Goal: Task Accomplishment & Management: Manage account settings

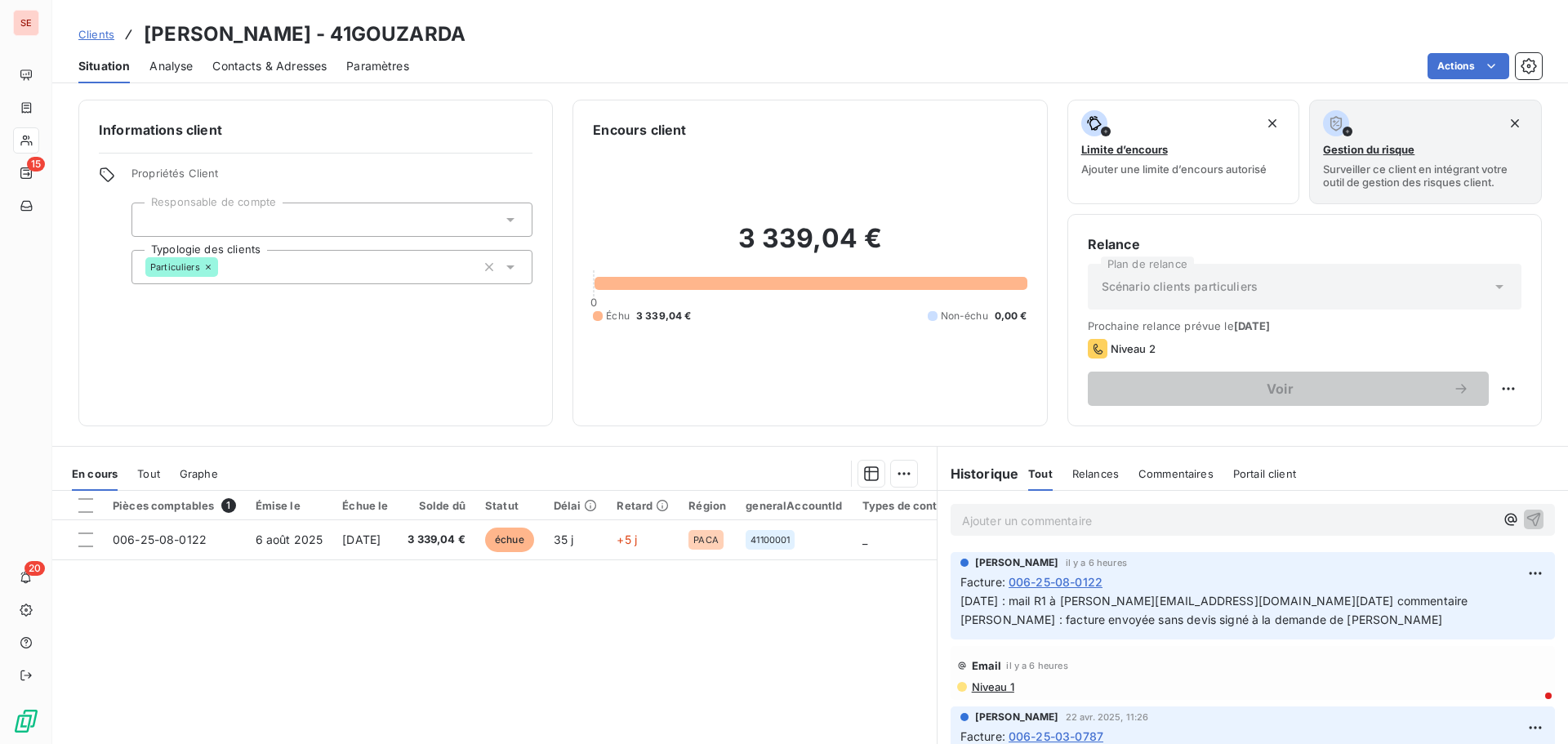
scroll to position [327, 0]
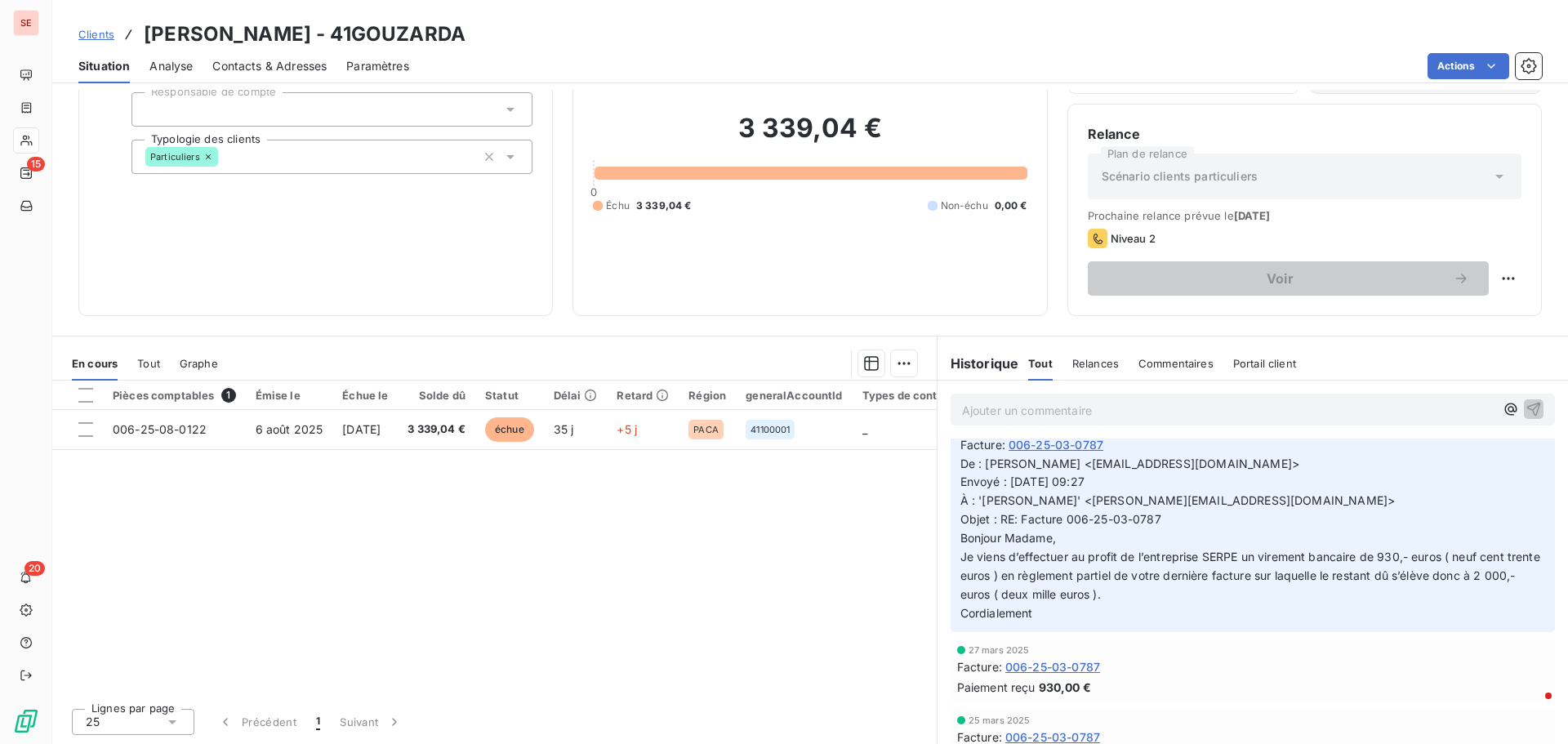
click at [241, 66] on span "Contacts & Adresses" at bounding box center [270, 66] width 114 height 17
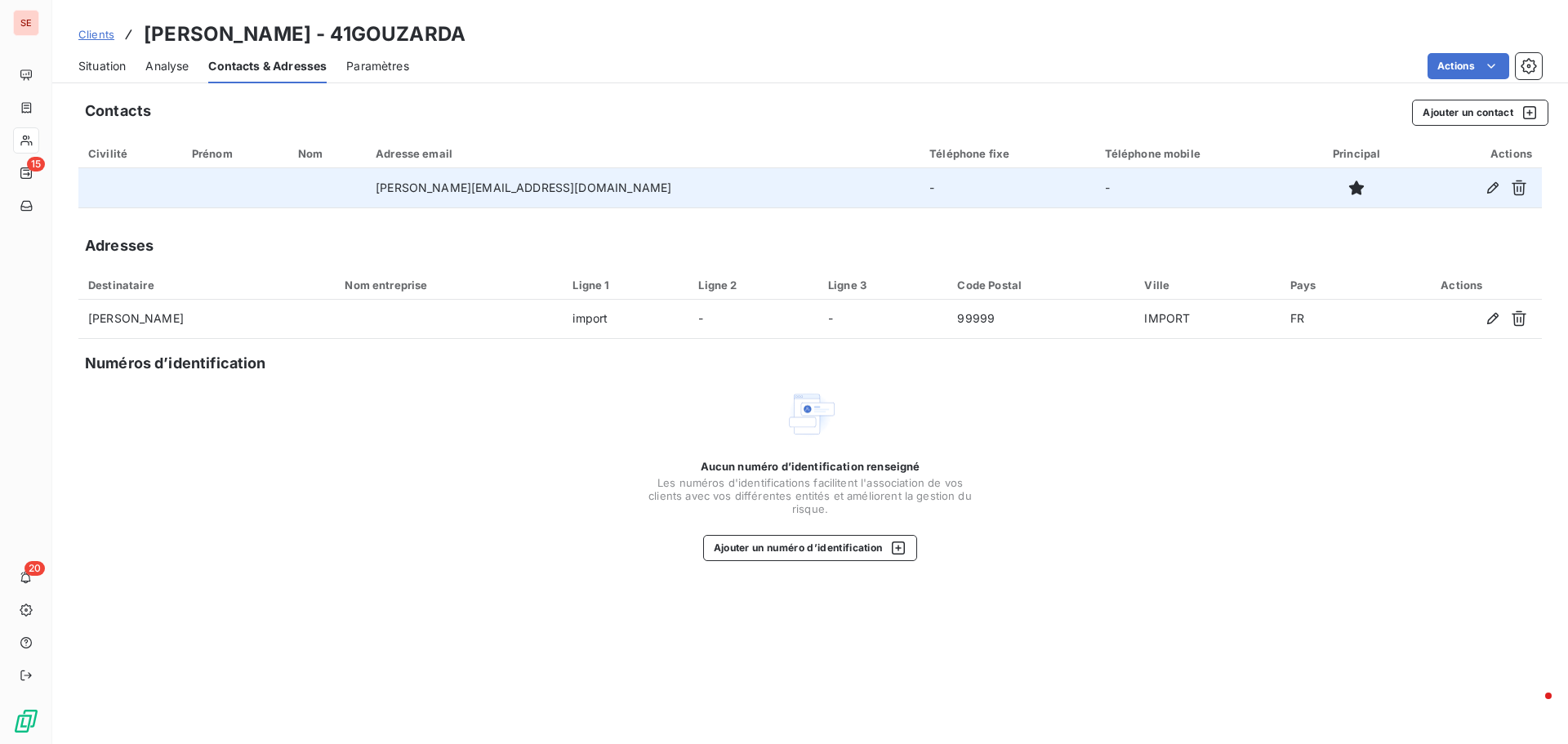
click at [494, 176] on td "[PERSON_NAME][EMAIL_ADDRESS][DOMAIN_NAME]" at bounding box center [643, 188] width 554 height 39
click at [494, 187] on td "[PERSON_NAME][EMAIL_ADDRESS][DOMAIN_NAME]" at bounding box center [643, 188] width 554 height 39
copy td "[PERSON_NAME][EMAIL_ADDRESS][DOMAIN_NAME]"
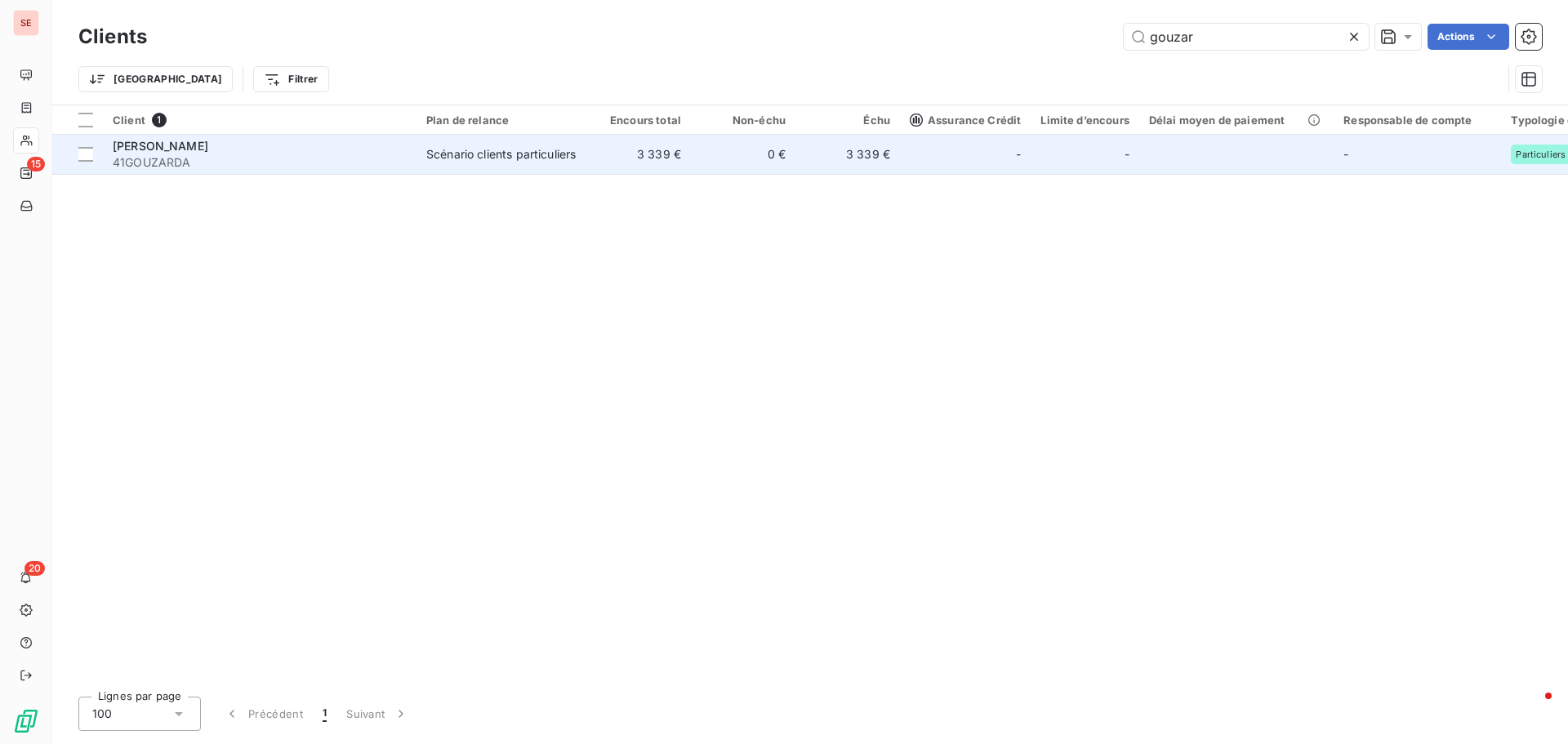
click at [199, 172] on td "[PERSON_NAME] 41GOUZARDA" at bounding box center [260, 154] width 314 height 39
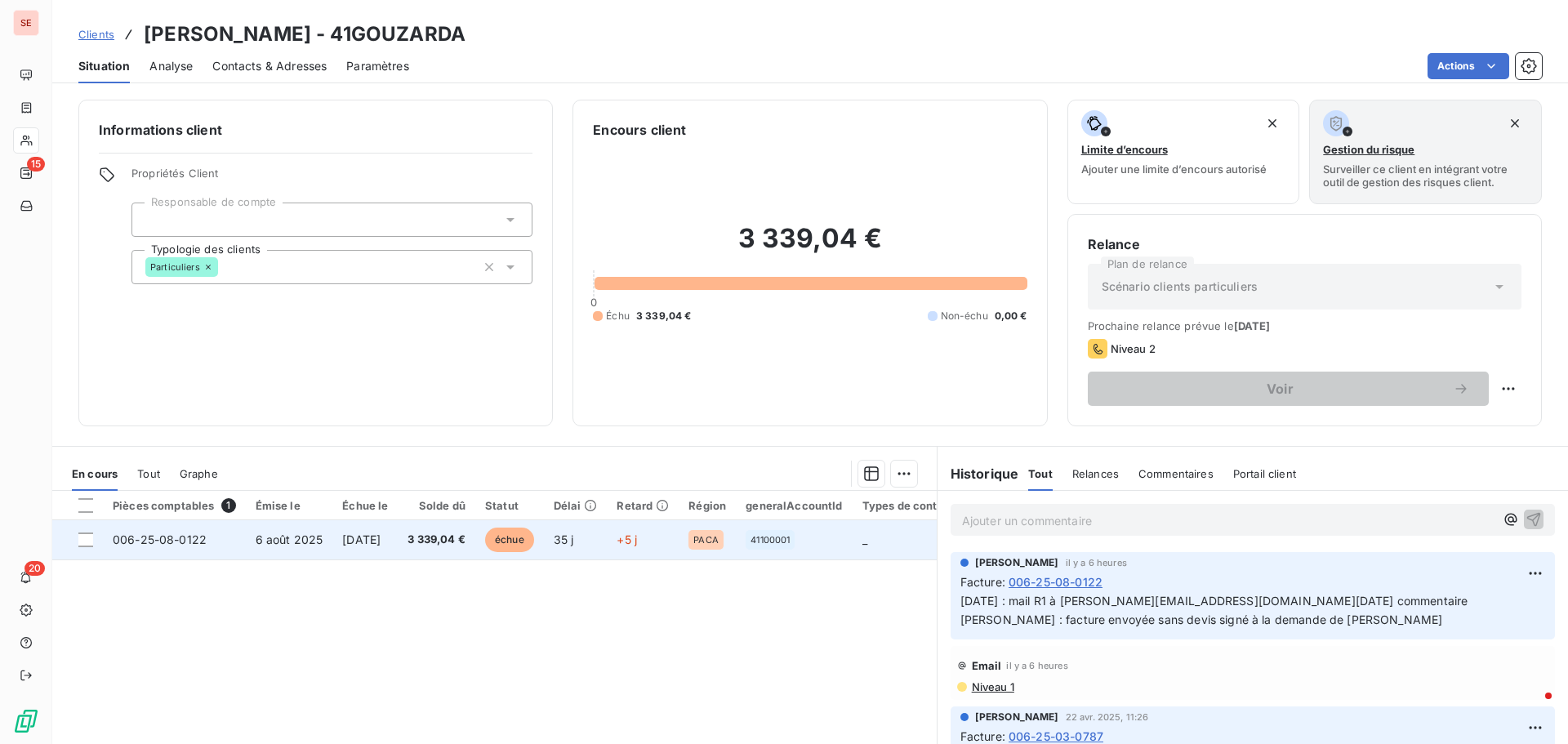
click at [381, 539] on span "[DATE]" at bounding box center [361, 539] width 38 height 14
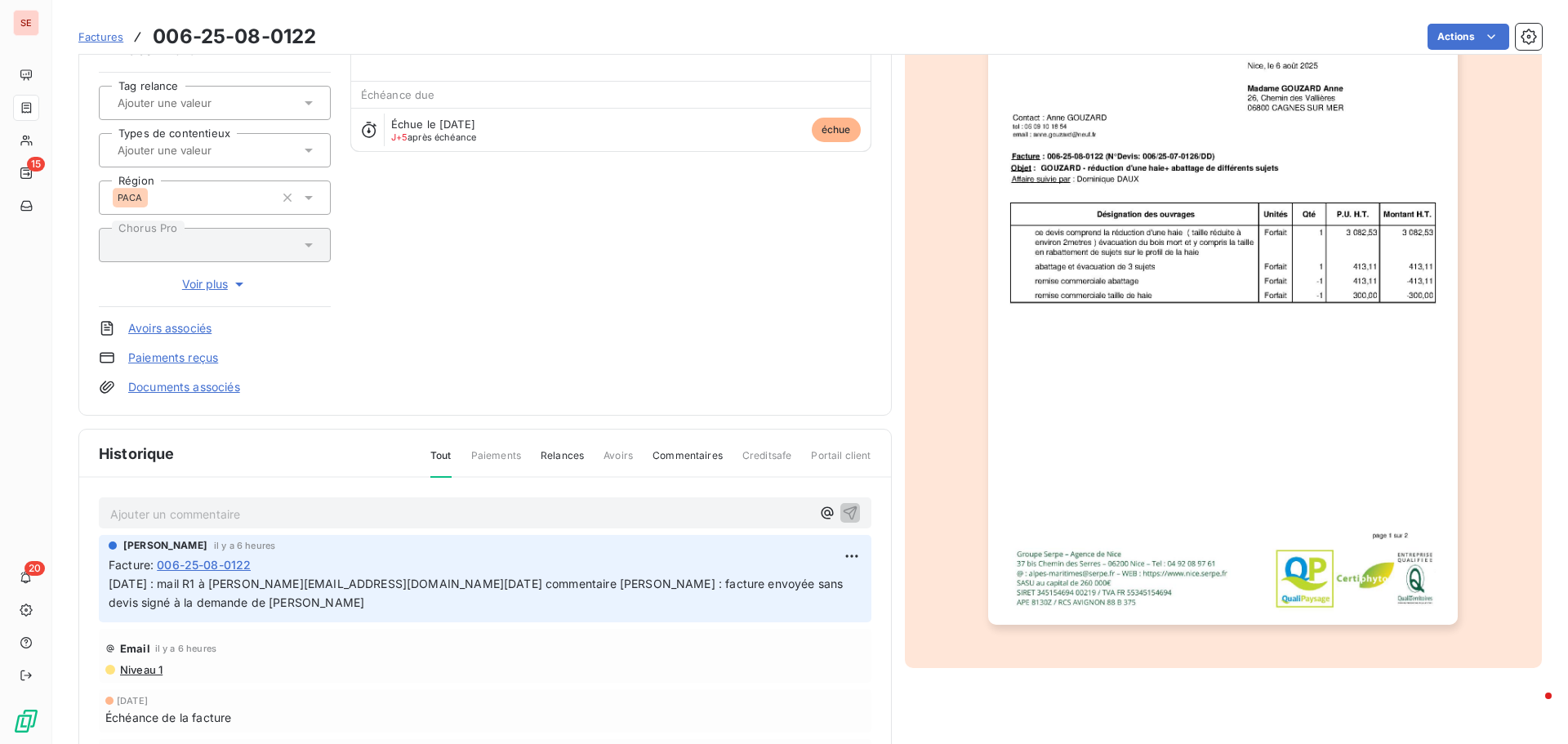
scroll to position [165, 0]
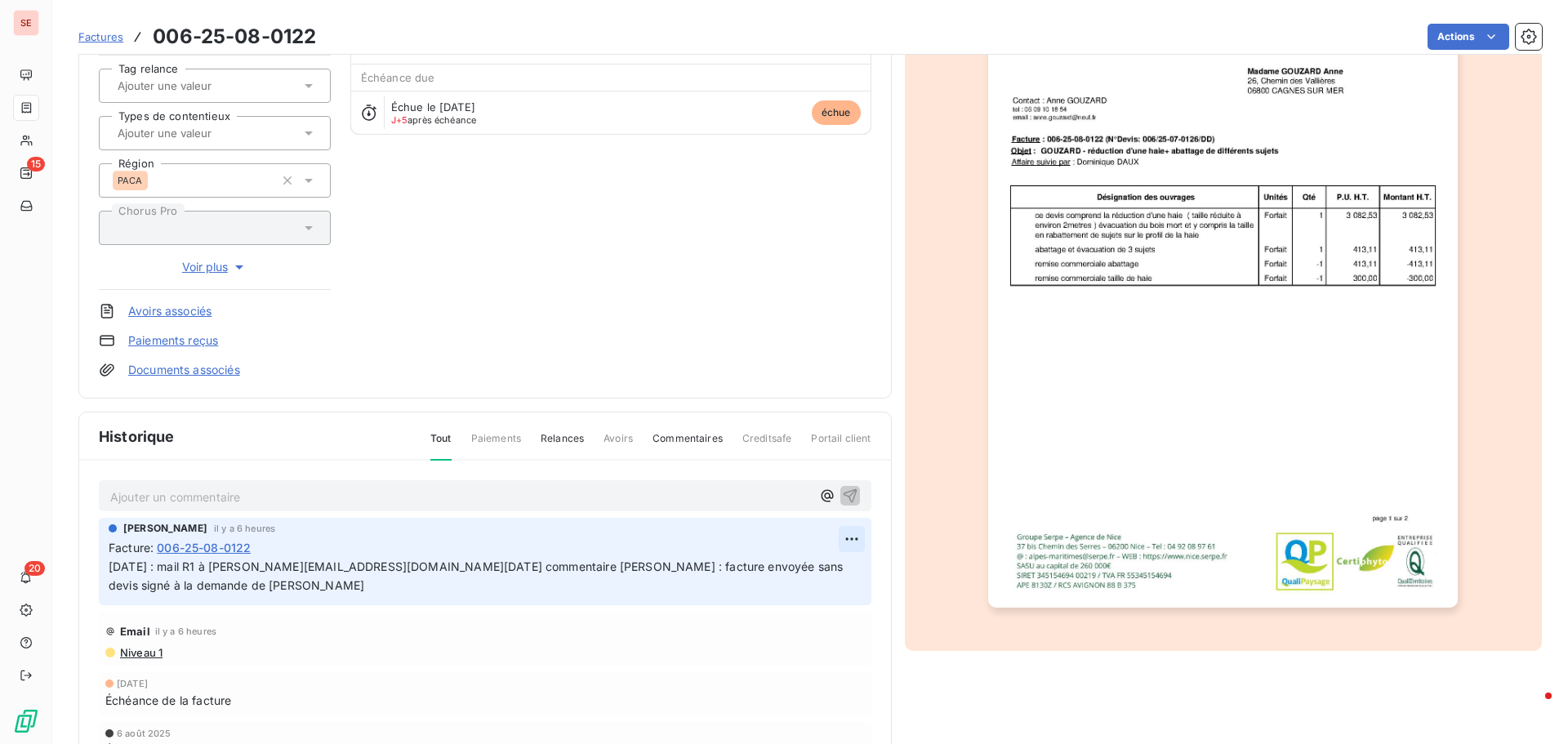
click at [849, 542] on html "SE 15 20 Factures 006-25-08-0122 Actions [PERSON_NAME] 41GOUZARDA Montant initi…" at bounding box center [784, 372] width 1568 height 744
click at [817, 568] on div "Editer" at bounding box center [806, 574] width 92 height 26
click at [109, 561] on span "[DATE] : mail R1 à [PERSON_NAME][EMAIL_ADDRESS][DOMAIN_NAME][DATE] commentaire …" at bounding box center [463, 576] width 710 height 33
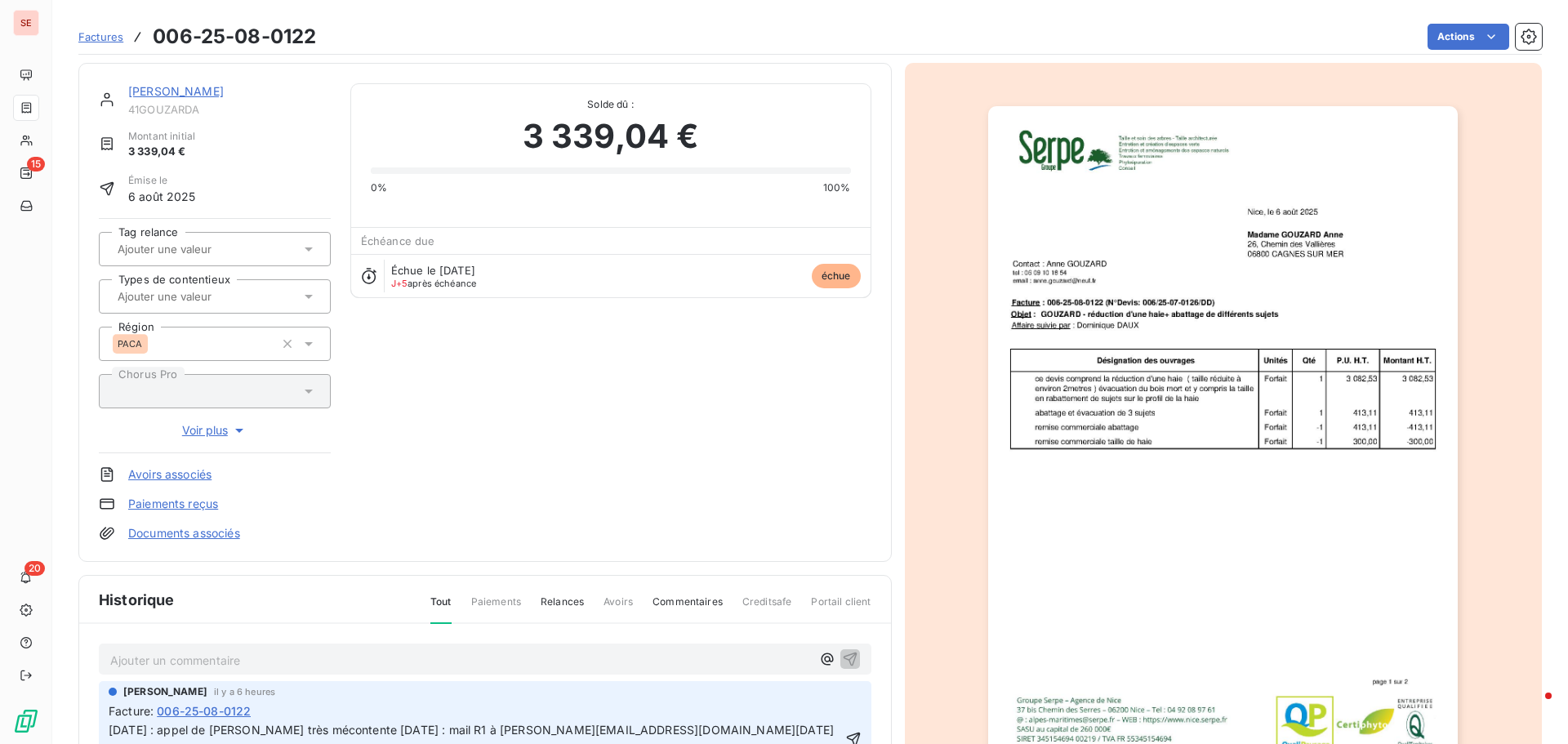
scroll to position [0, 0]
click at [191, 88] on link "[PERSON_NAME]" at bounding box center [176, 92] width 96 height 14
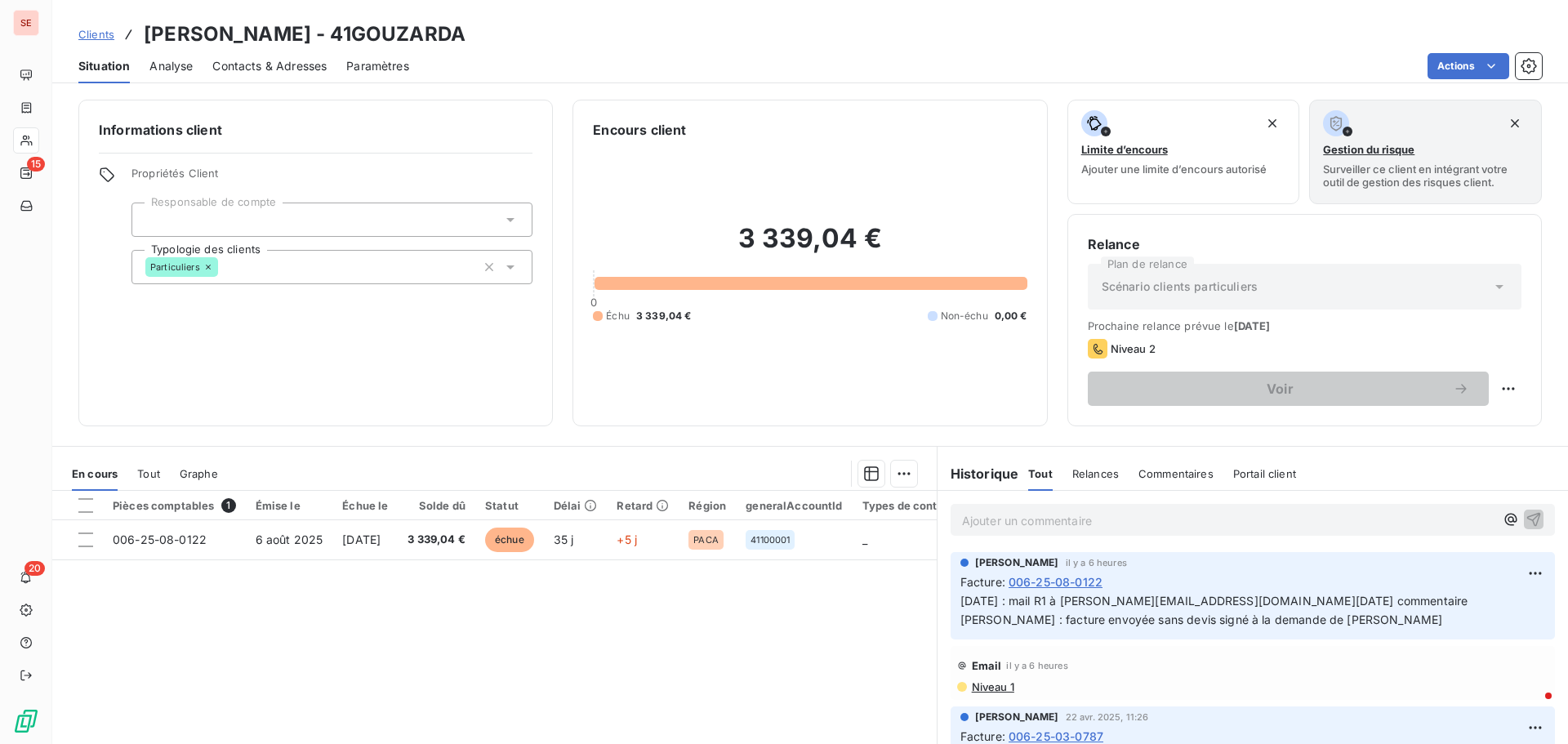
click at [260, 71] on span "Contacts & Adresses" at bounding box center [270, 66] width 114 height 17
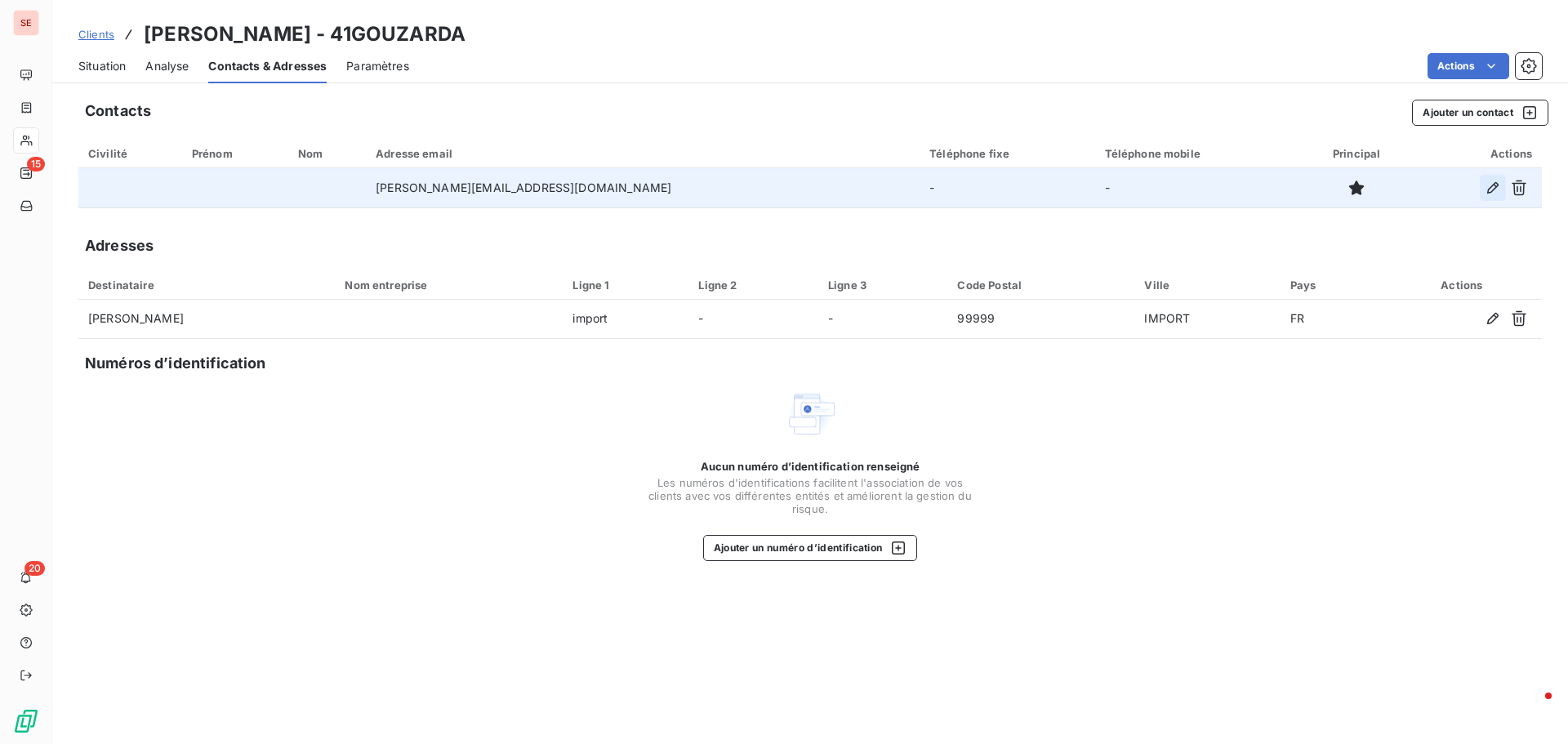
click at [1490, 194] on icon "button" at bounding box center [1494, 188] width 17 height 17
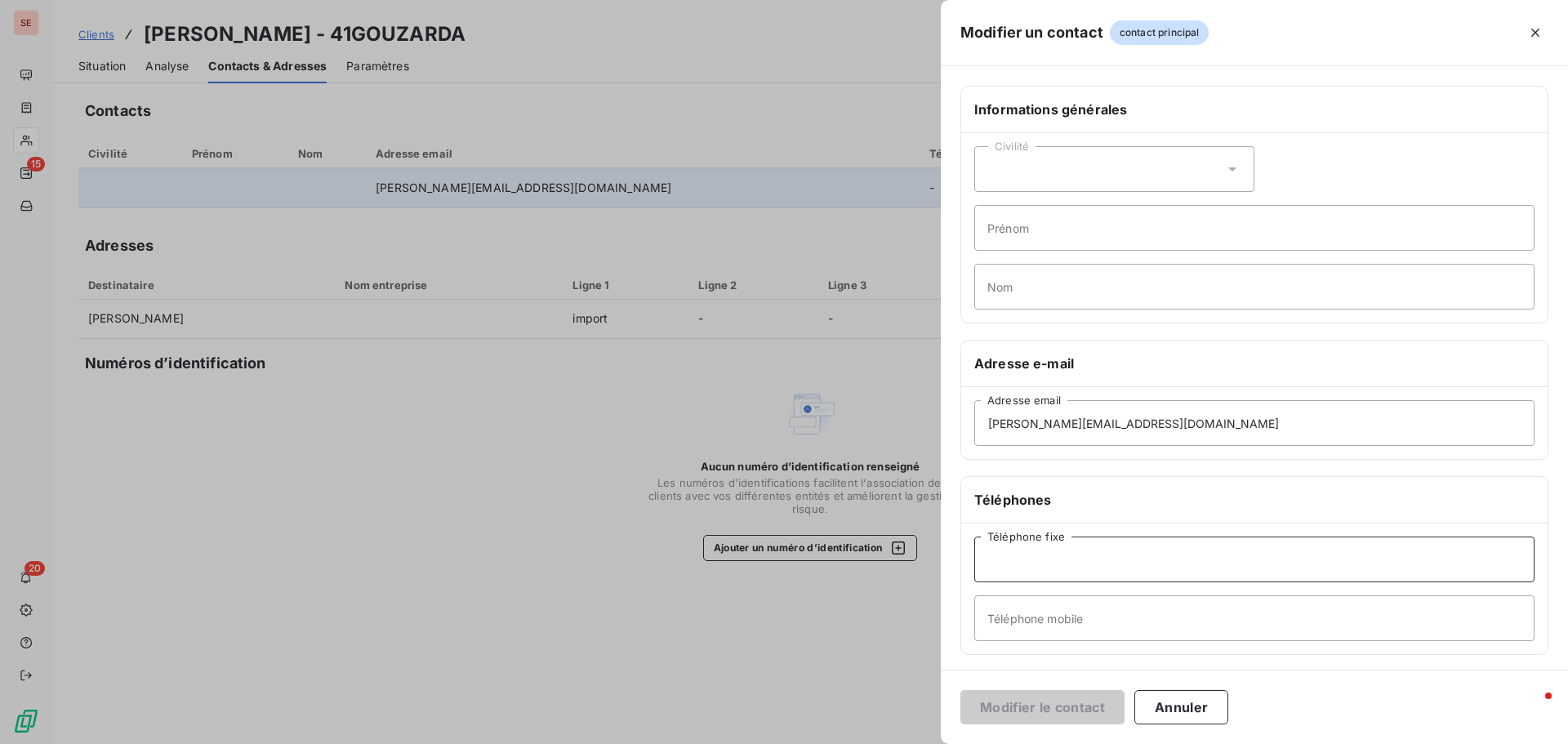
click at [1088, 551] on input "Téléphone fixe" at bounding box center [1254, 559] width 560 height 46
type input "[PHONE_NUMBER]"
click at [1076, 710] on button "Modifier le contact" at bounding box center [1042, 706] width 164 height 34
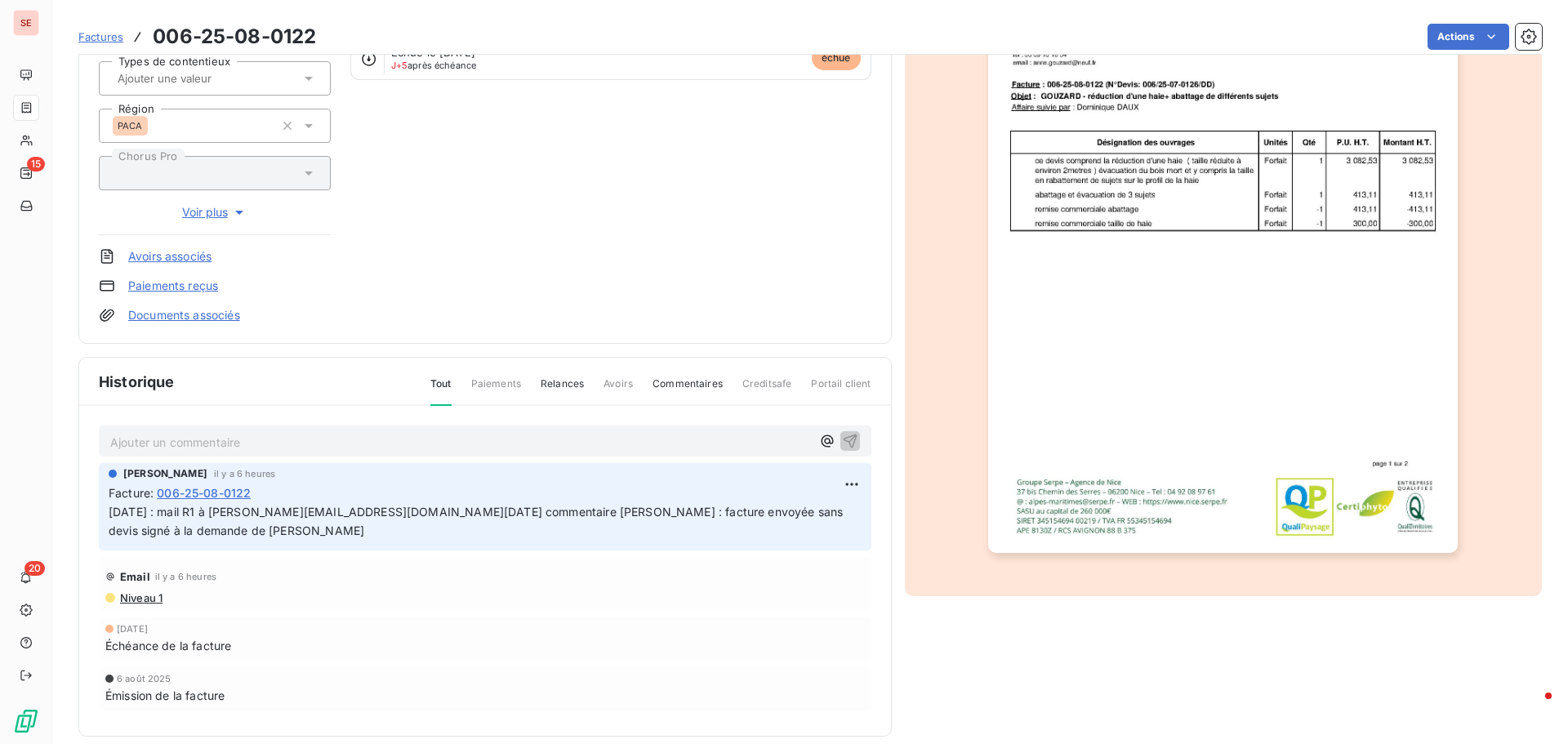
scroll to position [239, 0]
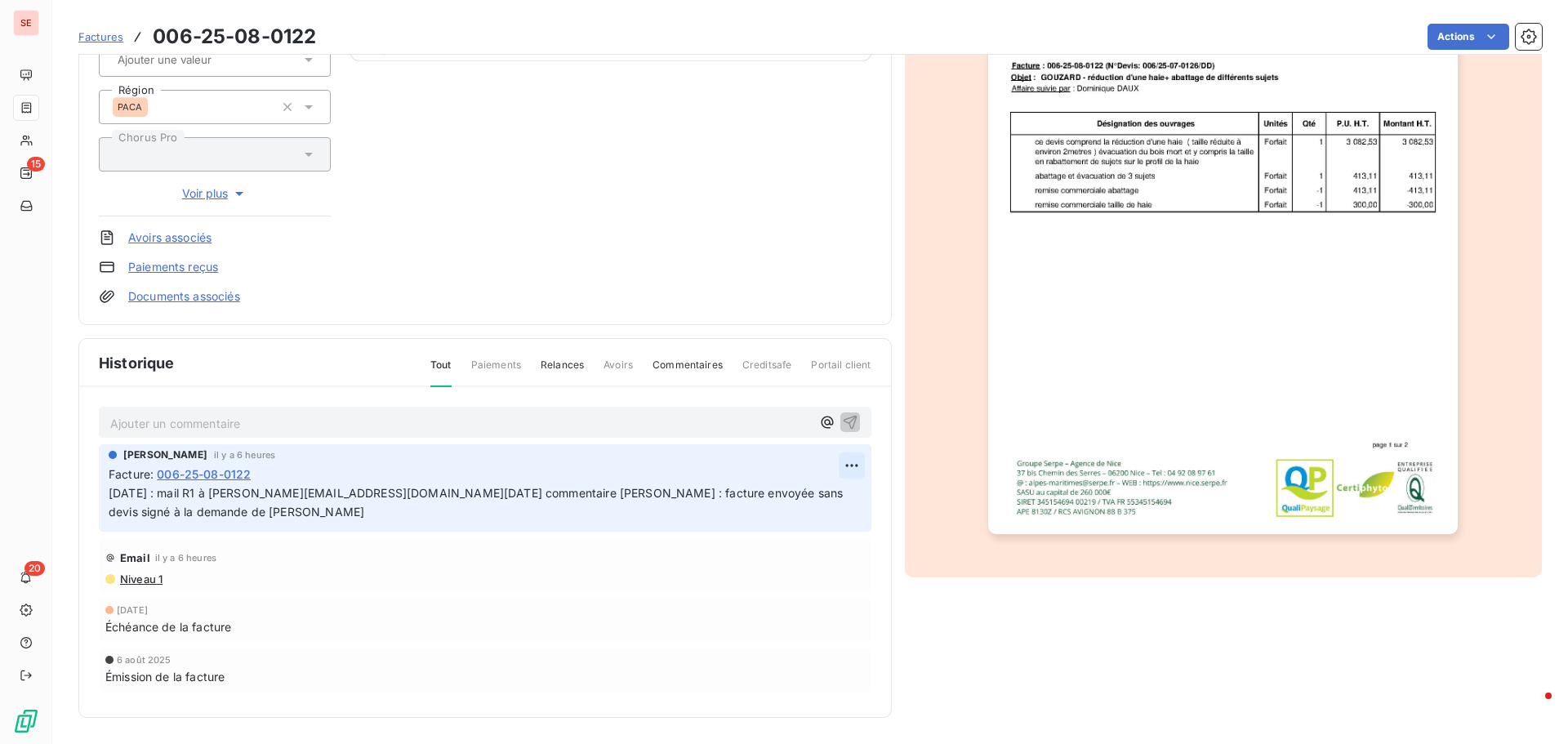
click at [844, 469] on html "SE 15 20 Factures 006-25-08-0122 Actions [PERSON_NAME] 41GOUZARDA Montant initi…" at bounding box center [784, 372] width 1568 height 744
click at [782, 502] on div "Editer" at bounding box center [806, 500] width 92 height 26
click at [108, 494] on span "[DATE] : mail R1 à [PERSON_NAME][EMAIL_ADDRESS][DOMAIN_NAME][DATE] commentaire …" at bounding box center [463, 501] width 710 height 33
click at [108, 494] on p "[DATE] : mail R1 à [PERSON_NAME][EMAIL_ADDRESS][DOMAIN_NAME][DATE] commentaire …" at bounding box center [475, 502] width 734 height 38
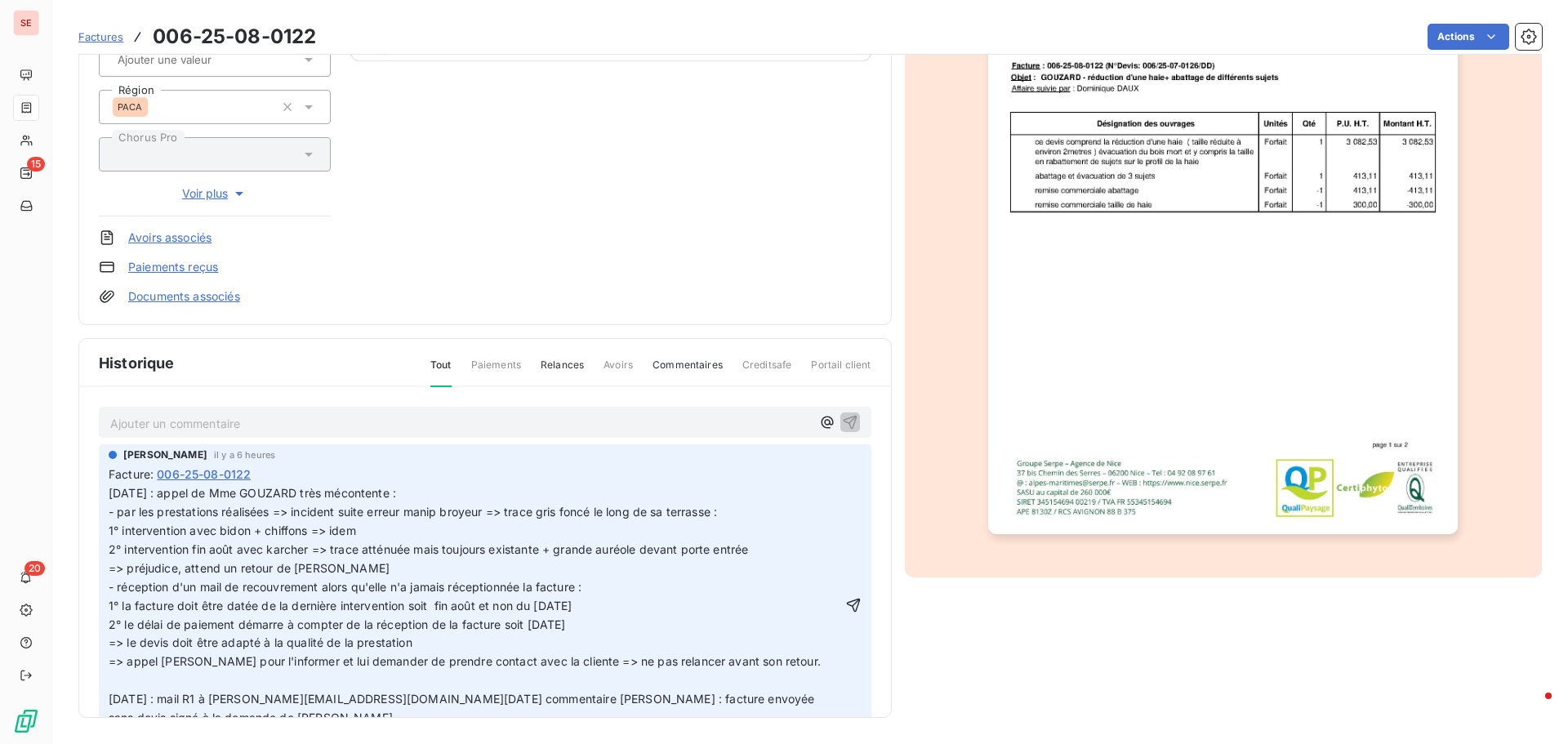
click at [845, 604] on icon "button" at bounding box center [854, 606] width 17 height 17
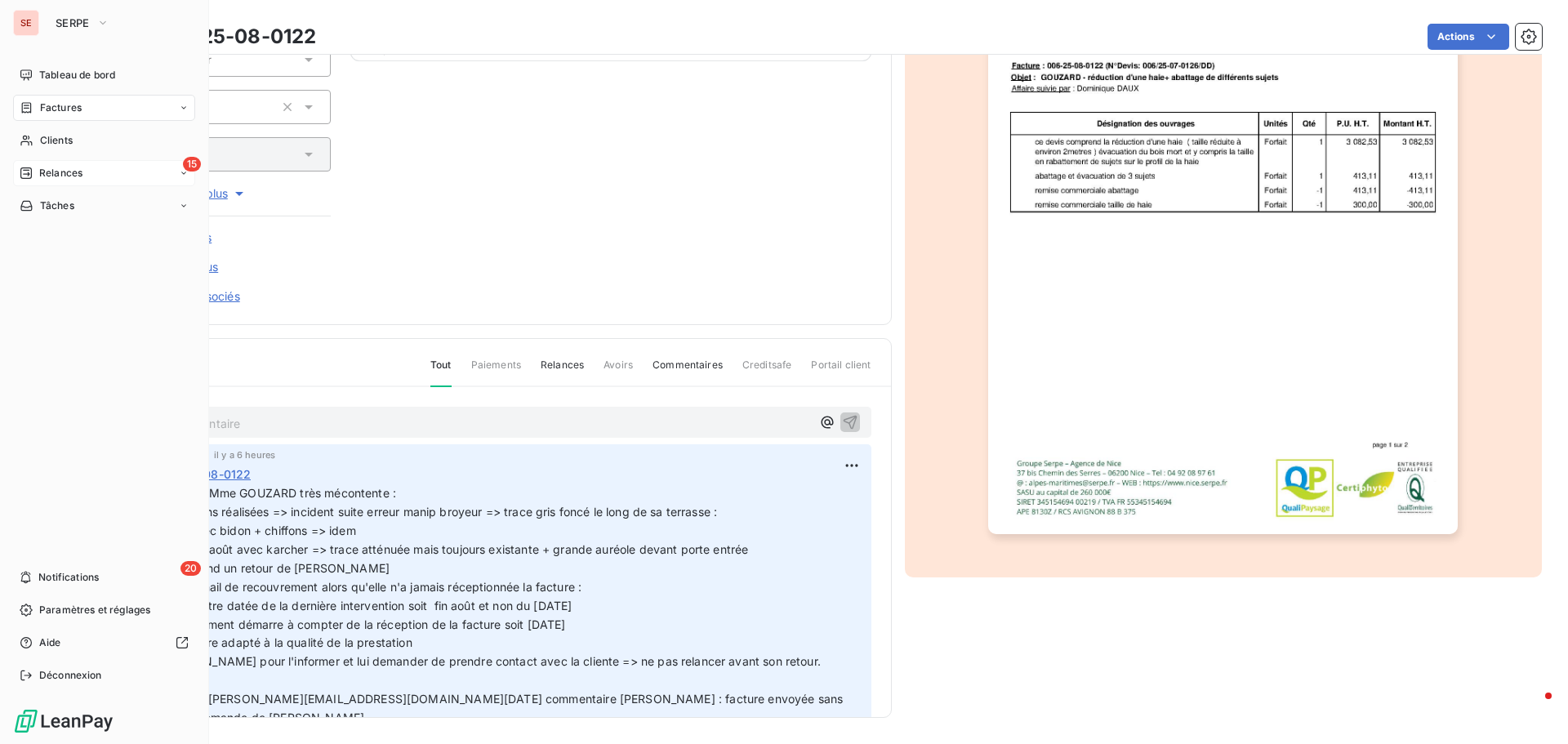
click at [77, 175] on span "Relances" at bounding box center [61, 173] width 43 height 15
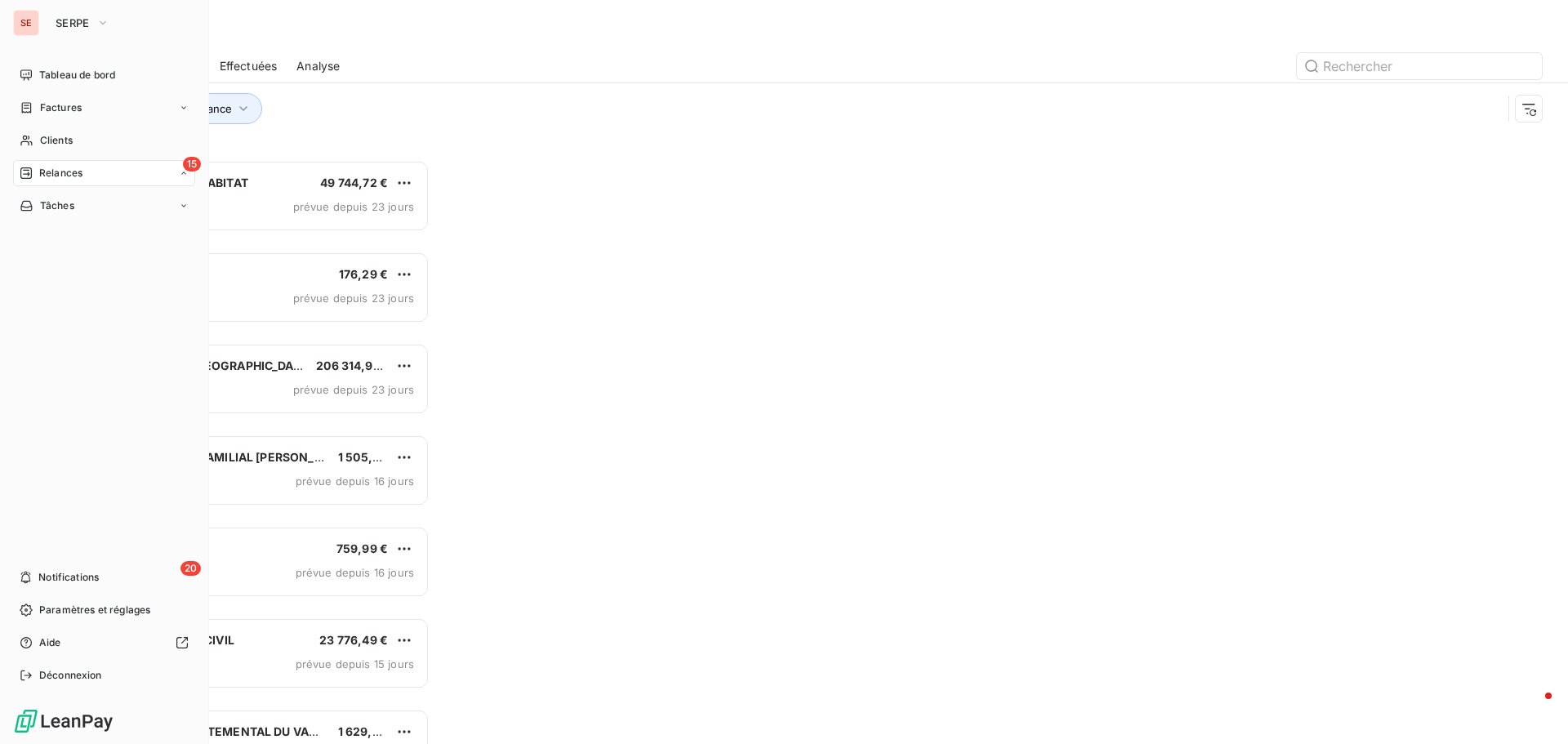
scroll to position [571, 339]
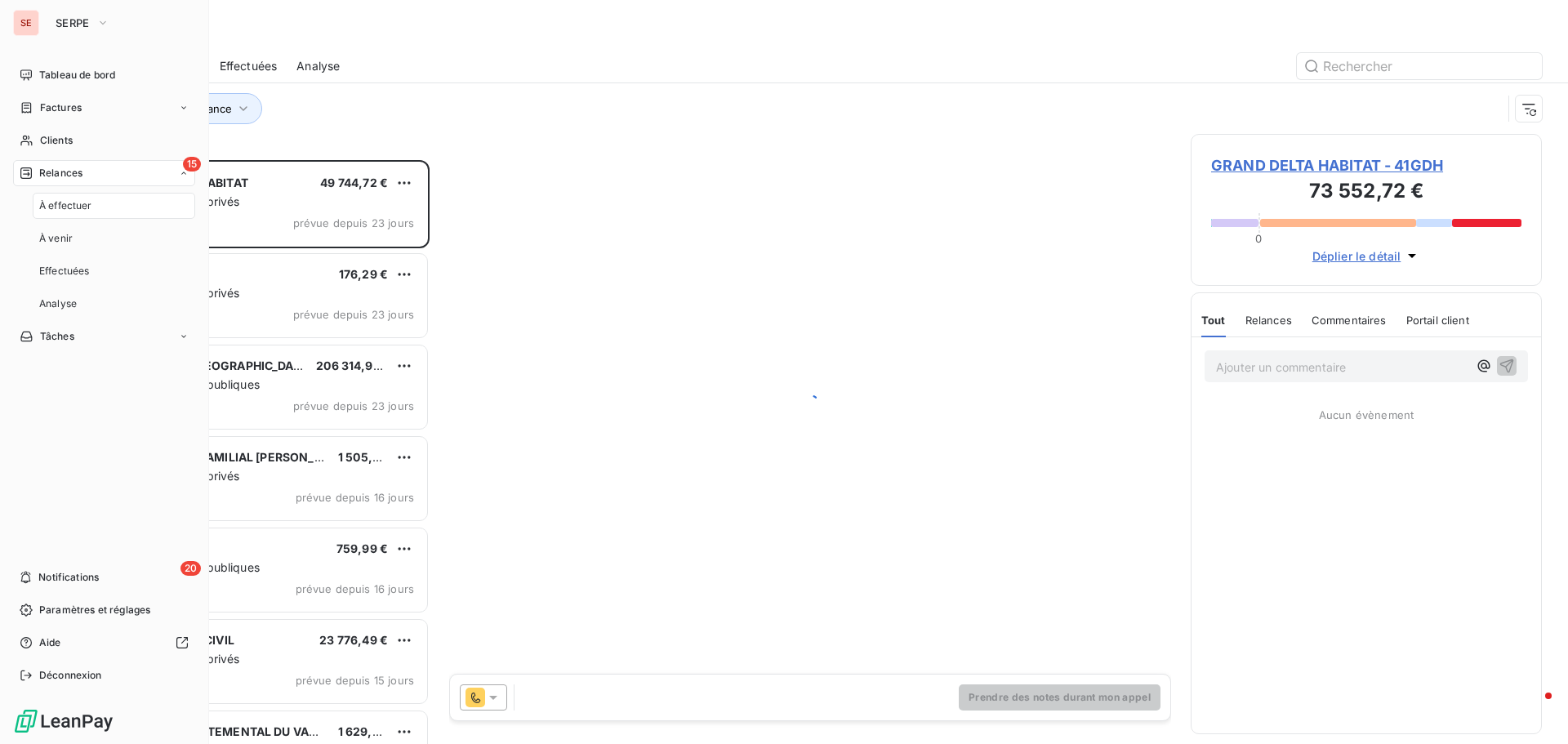
click at [83, 6] on div "SE SERPE Tableau de bord Factures Clients 15 Relances À effectuer À venir Effec…" at bounding box center [104, 372] width 209 height 744
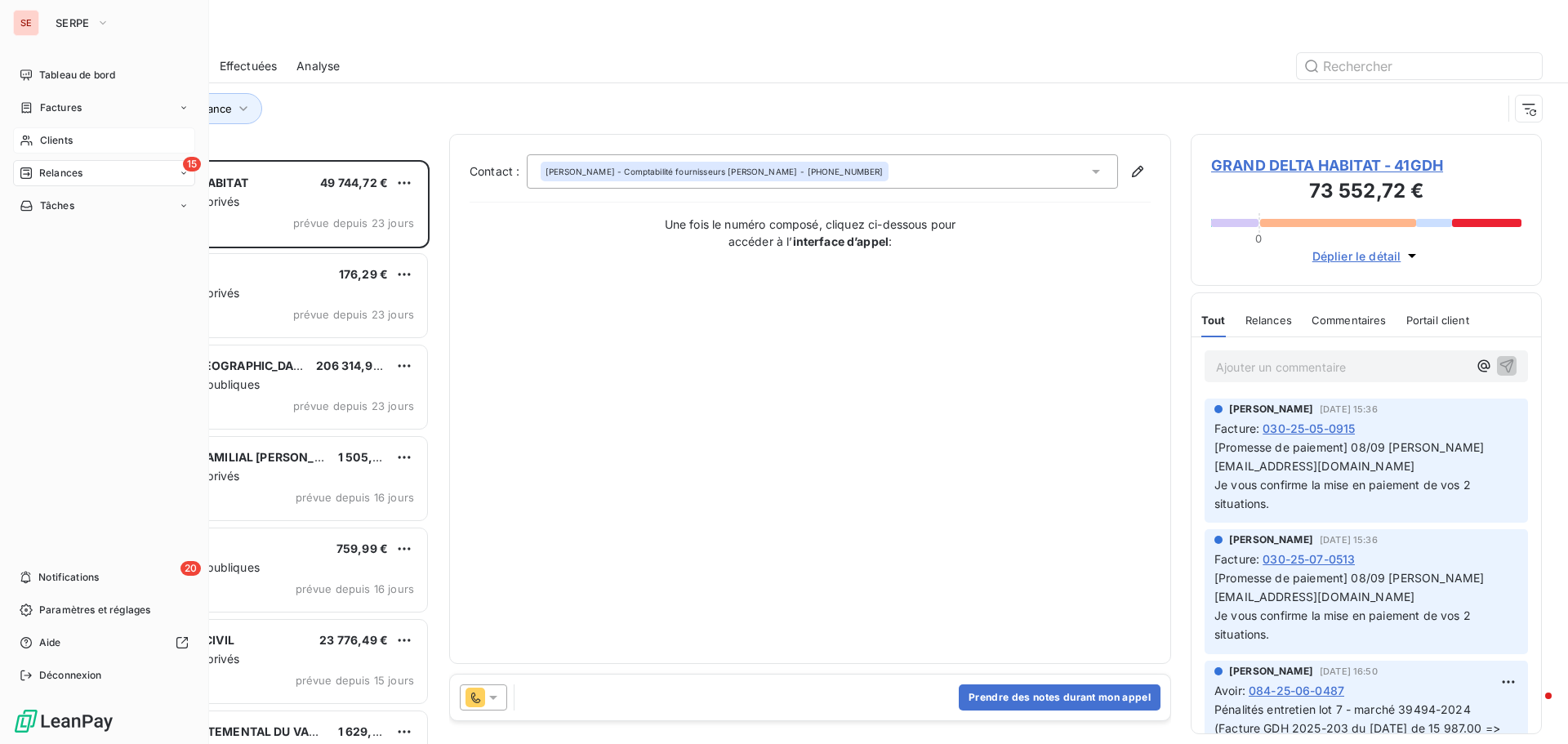
click at [87, 144] on div "Clients" at bounding box center [104, 140] width 182 height 26
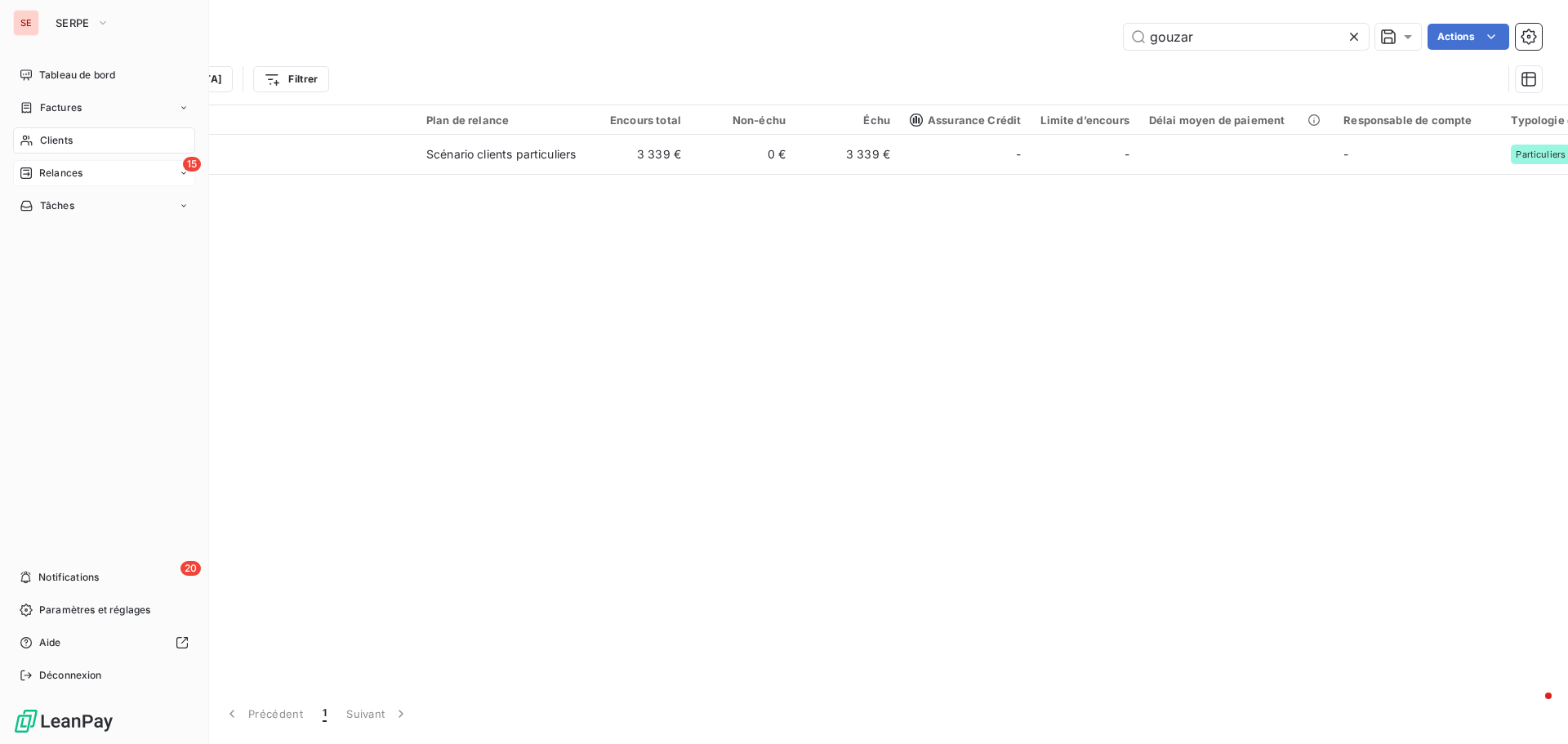
click at [82, 177] on span "Relances" at bounding box center [61, 173] width 43 height 15
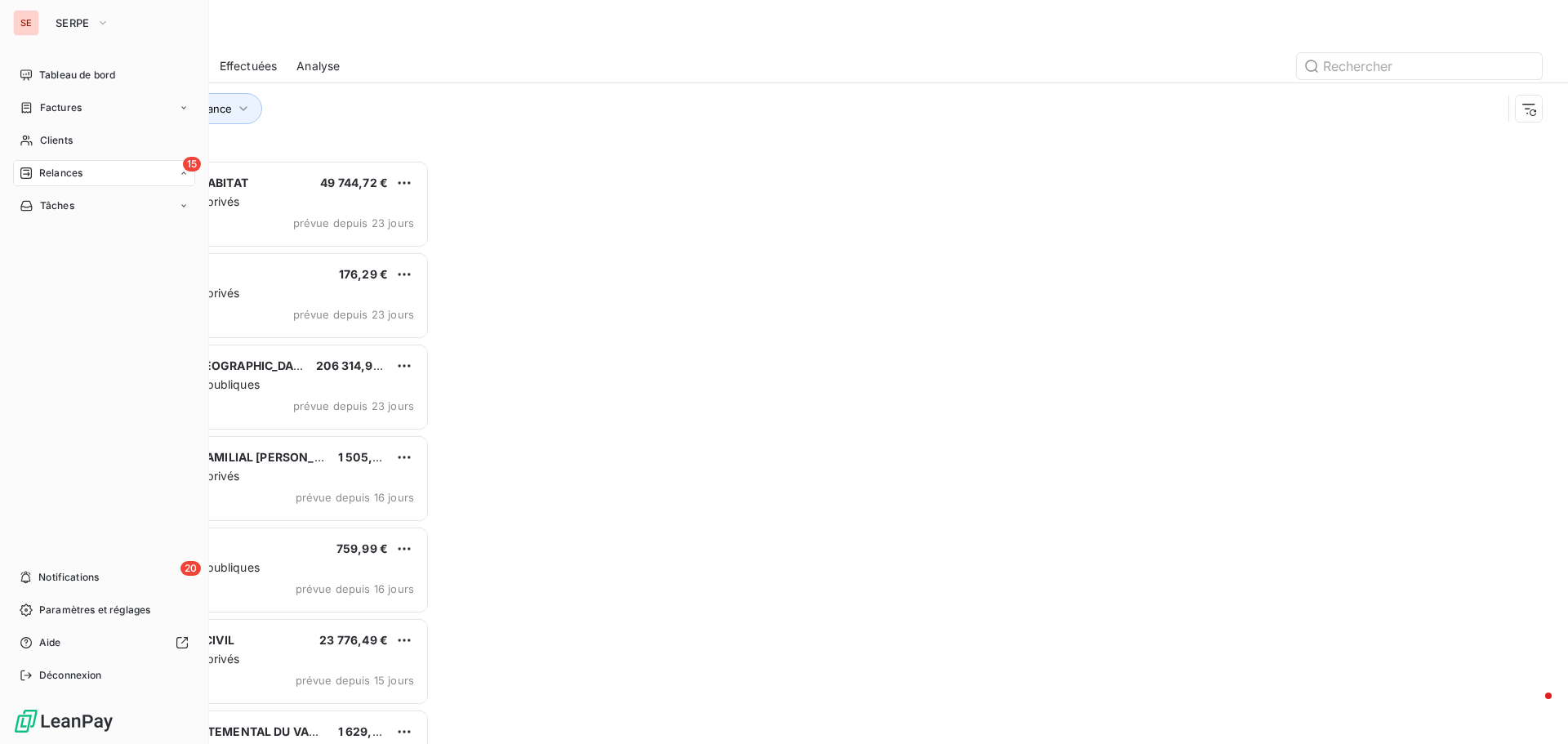
scroll to position [571, 339]
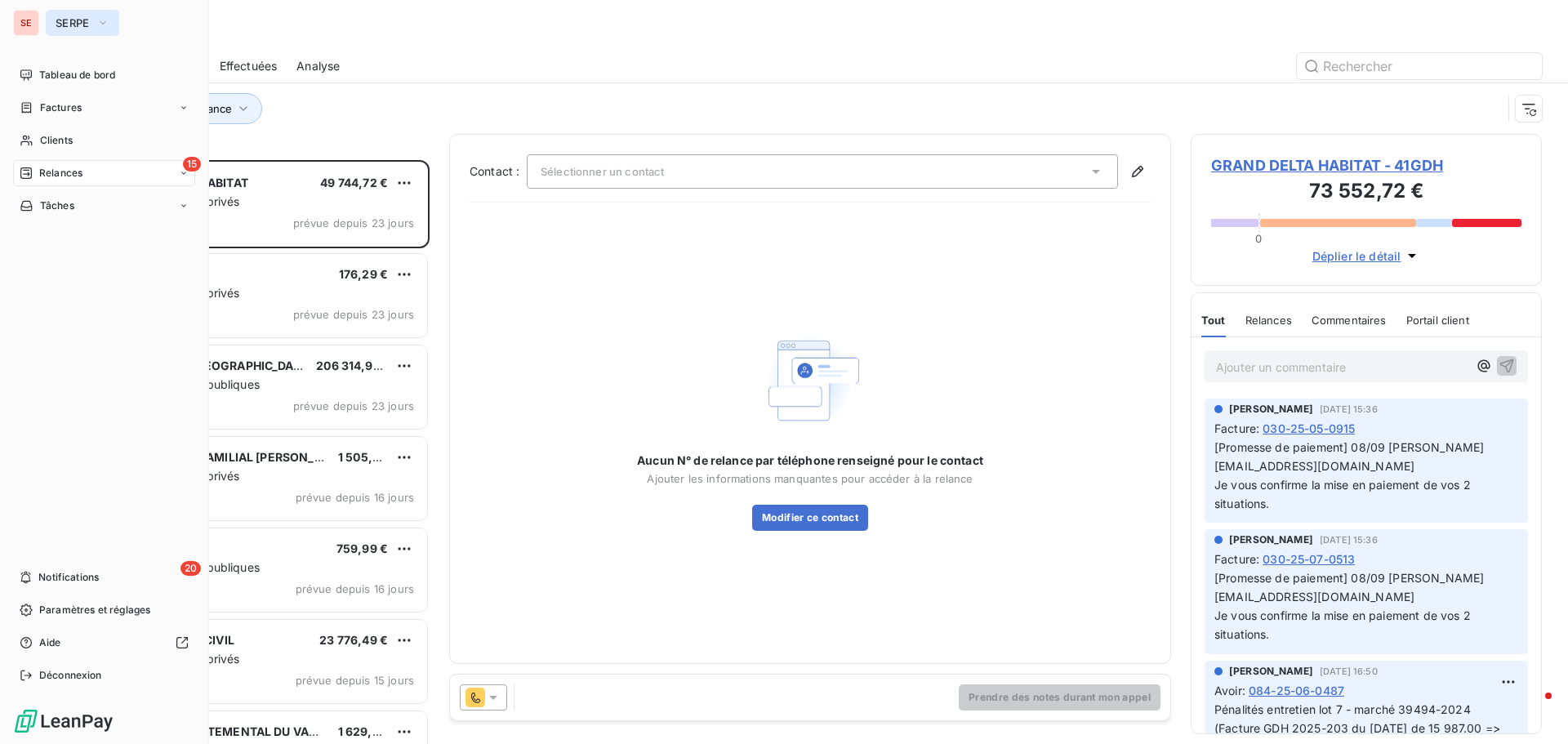
click at [98, 25] on icon "button" at bounding box center [103, 23] width 13 height 17
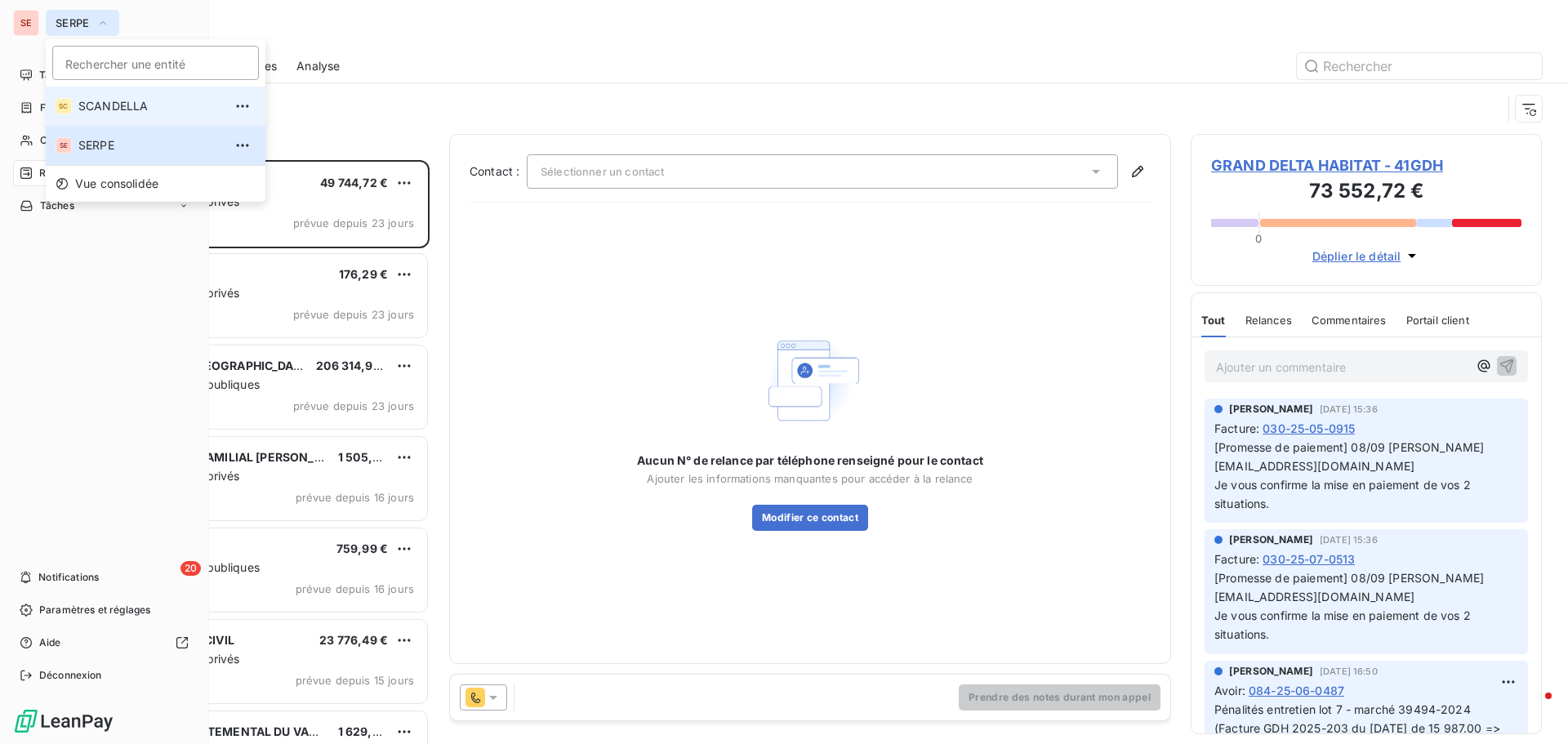
click at [122, 108] on span "SCANDELLA" at bounding box center [150, 106] width 144 height 17
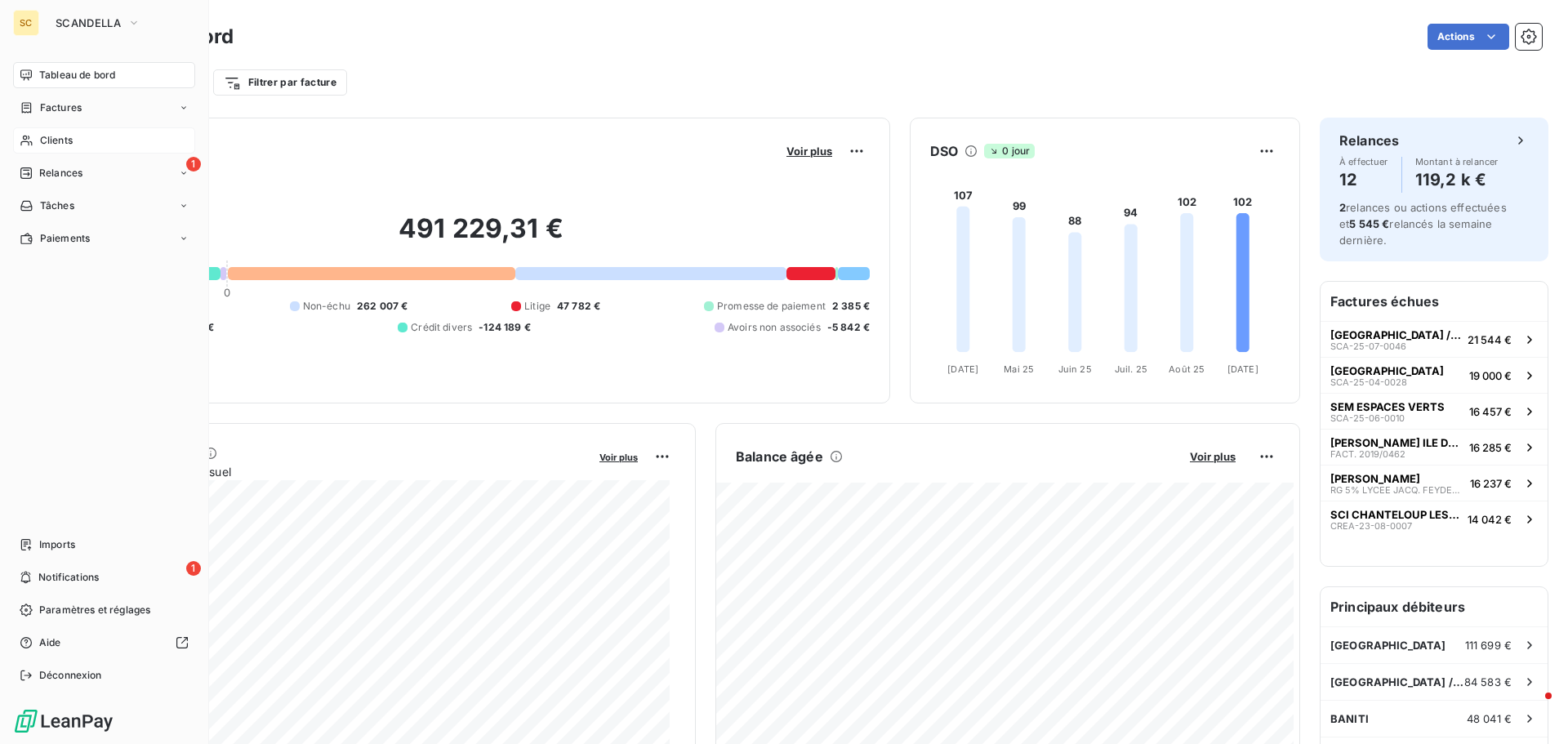
click at [78, 138] on div "Clients" at bounding box center [104, 140] width 182 height 26
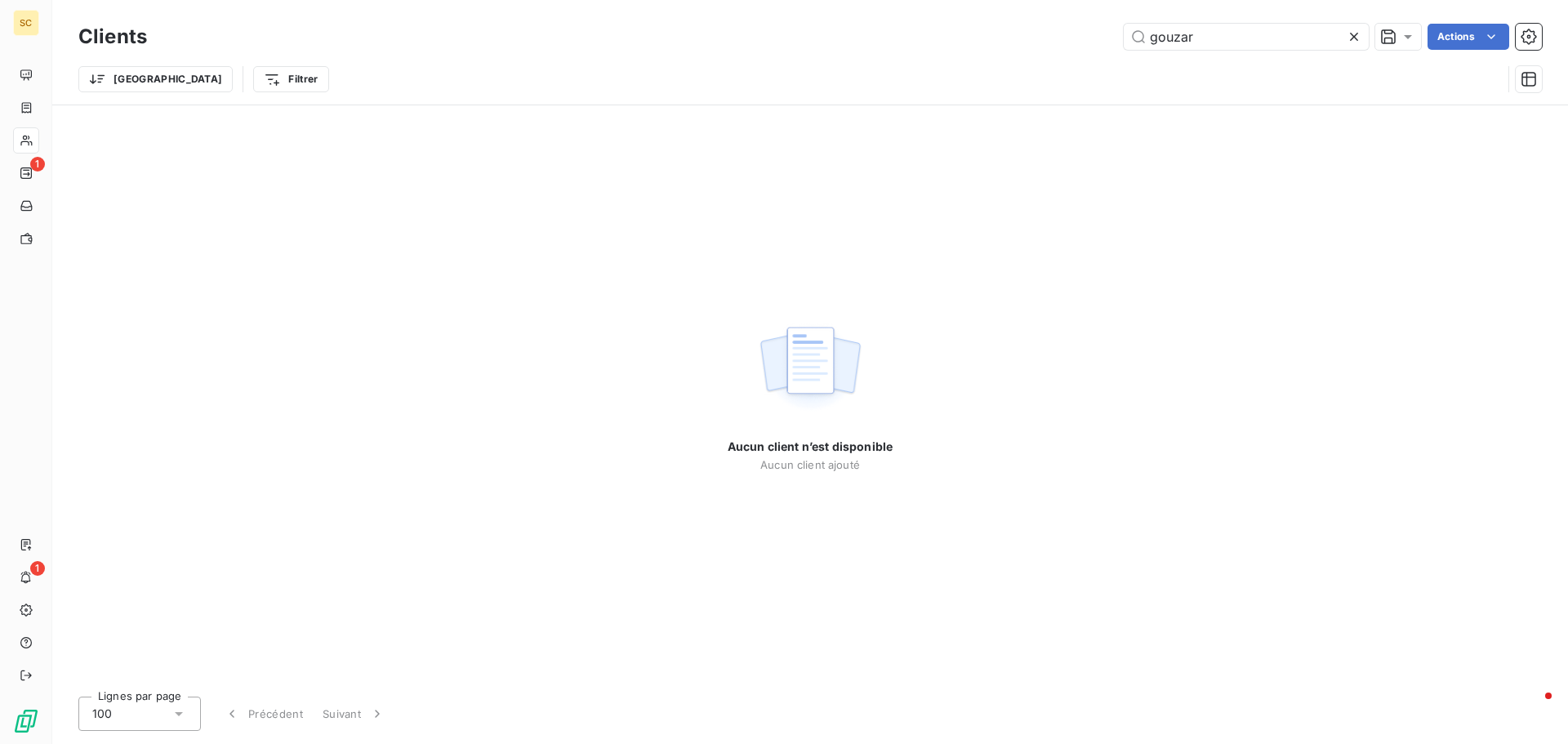
drag, startPoint x: 1256, startPoint y: 28, endPoint x: 1029, endPoint y: 8, distance: 227.9
click at [1029, 8] on div "Clients gouzar Actions Trier Filtrer" at bounding box center [810, 52] width 1516 height 104
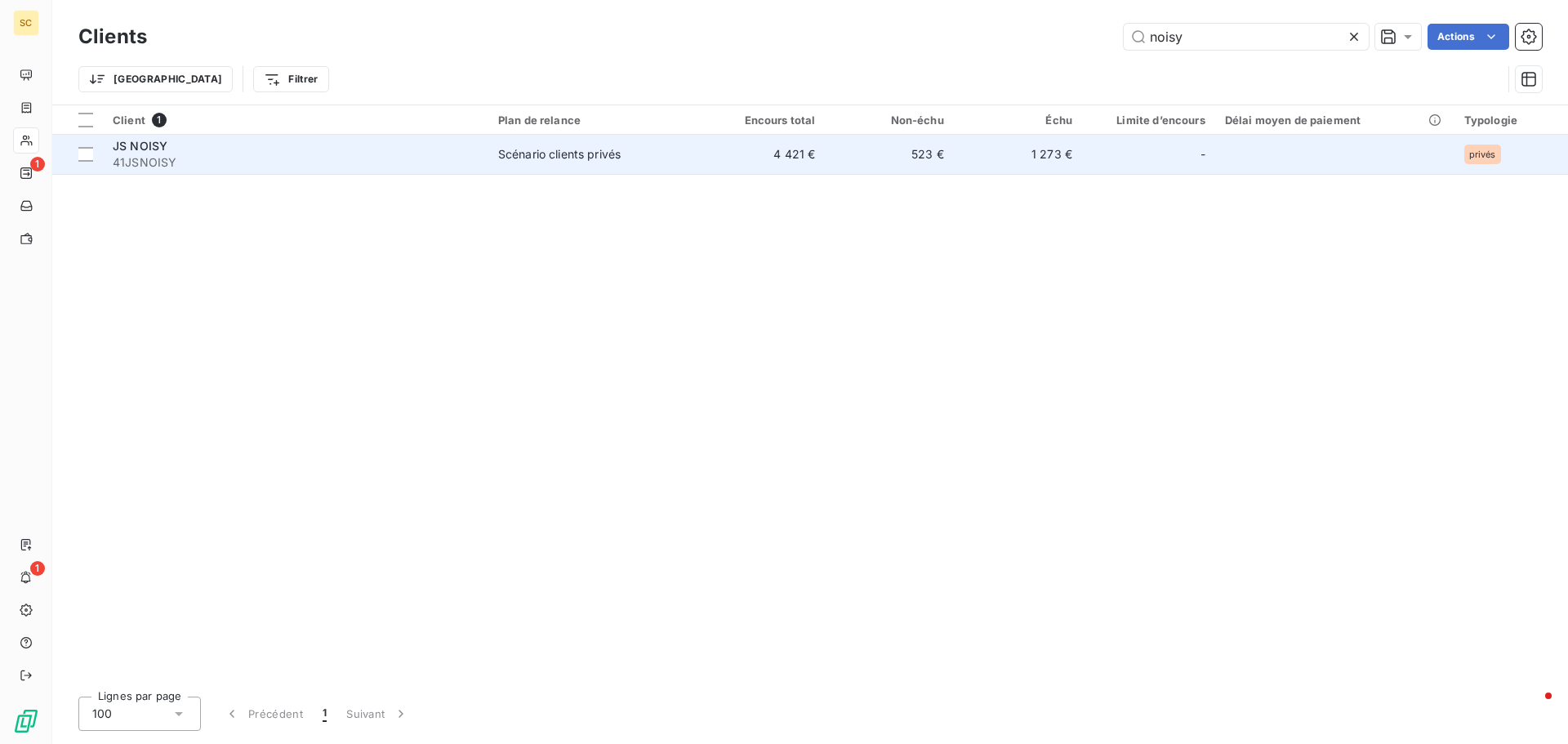
type input "noisy"
click at [205, 145] on div "JS NOISY" at bounding box center [295, 146] width 366 height 17
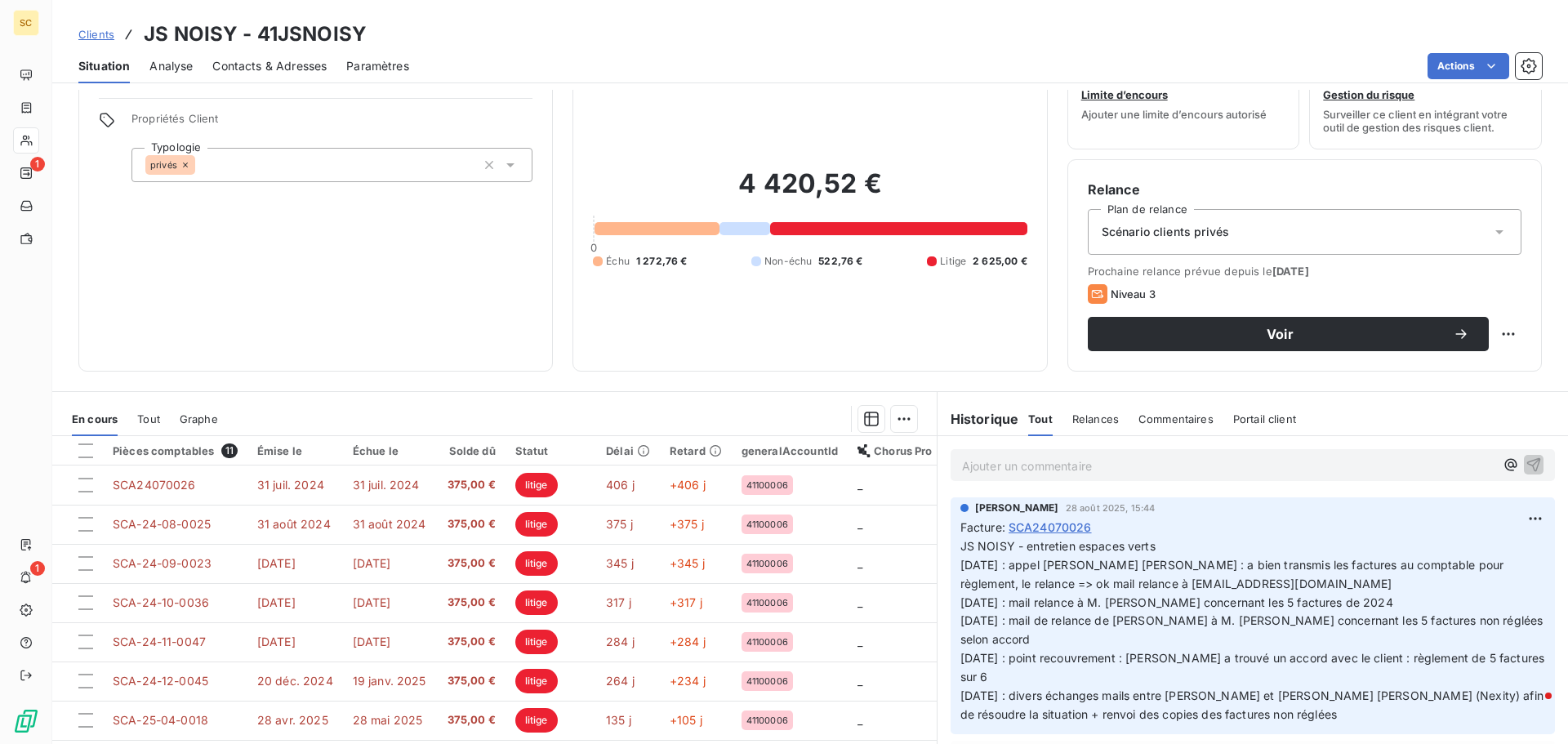
scroll to position [110, 0]
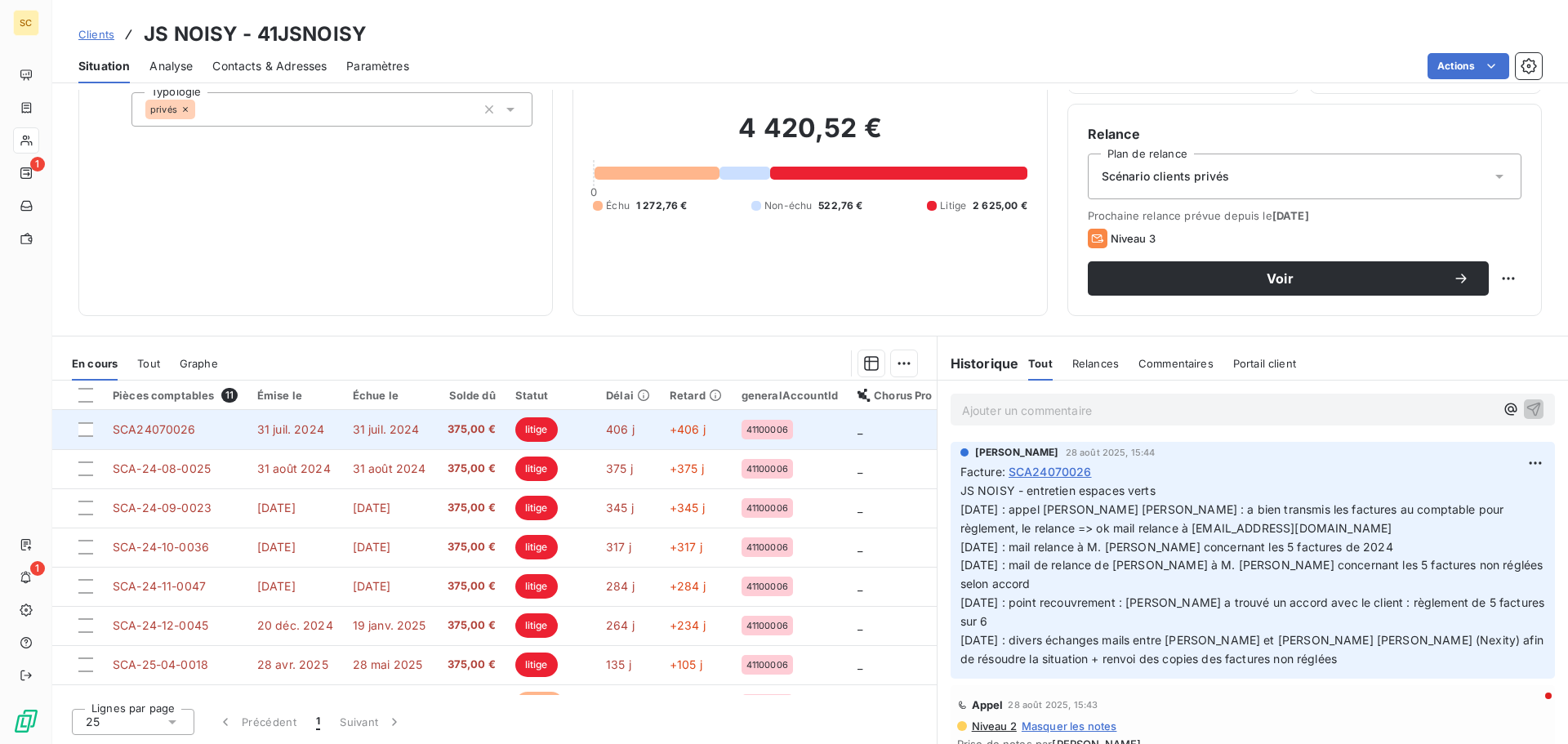
click at [413, 433] on span "31 juil. 2024" at bounding box center [386, 429] width 67 height 14
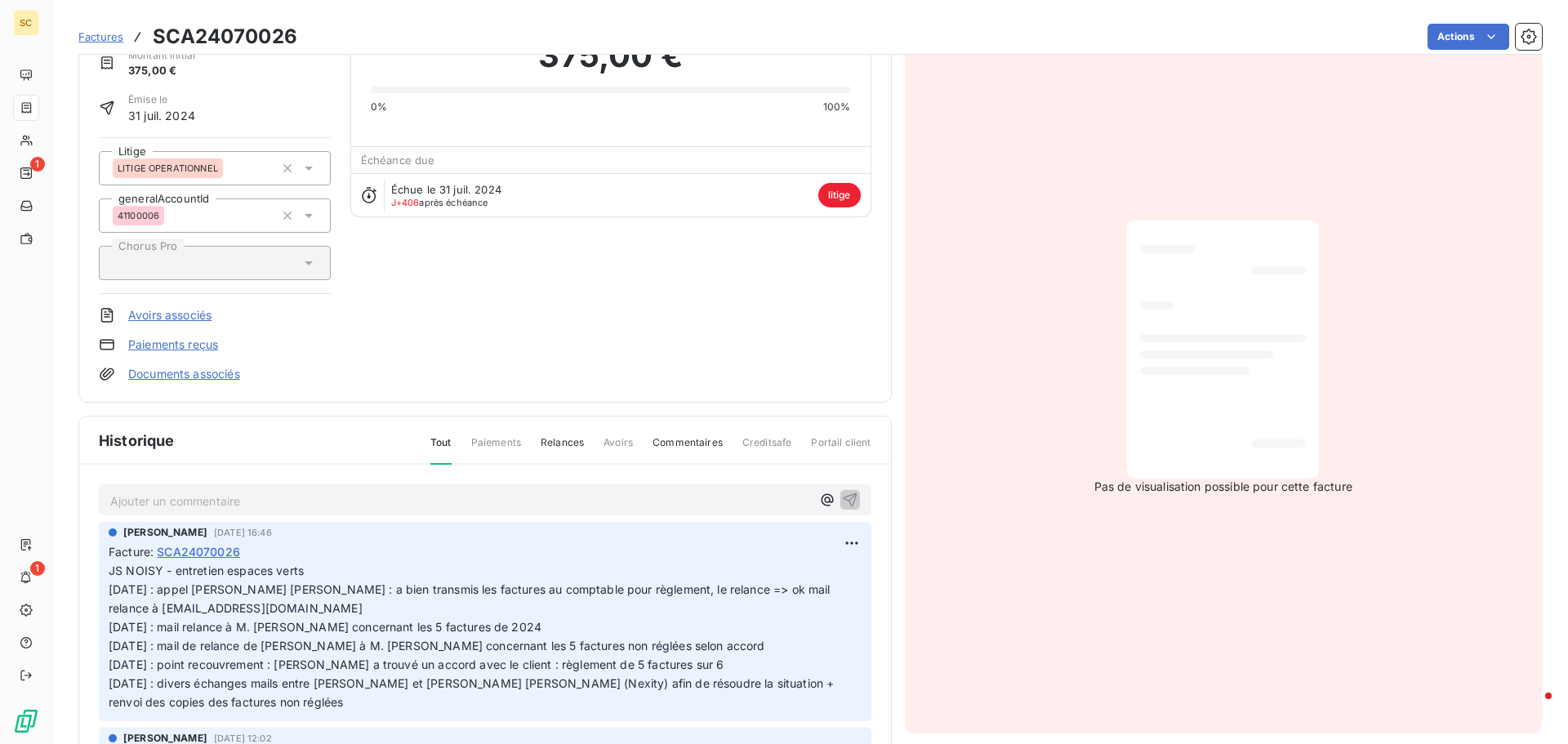
scroll to position [83, 0]
click at [834, 542] on html "SC 1 1 Factures SCA24070026 Actions JS NOISY 41JSNOISY Montant initial 375,00 €…" at bounding box center [784, 372] width 1568 height 744
click at [792, 577] on div "Editer" at bounding box center [794, 577] width 92 height 26
click at [109, 586] on span "JS NOISY - entretien espaces verts [DATE] : appel [PERSON_NAME] [PERSON_NAME] :…" at bounding box center [472, 634] width 729 height 144
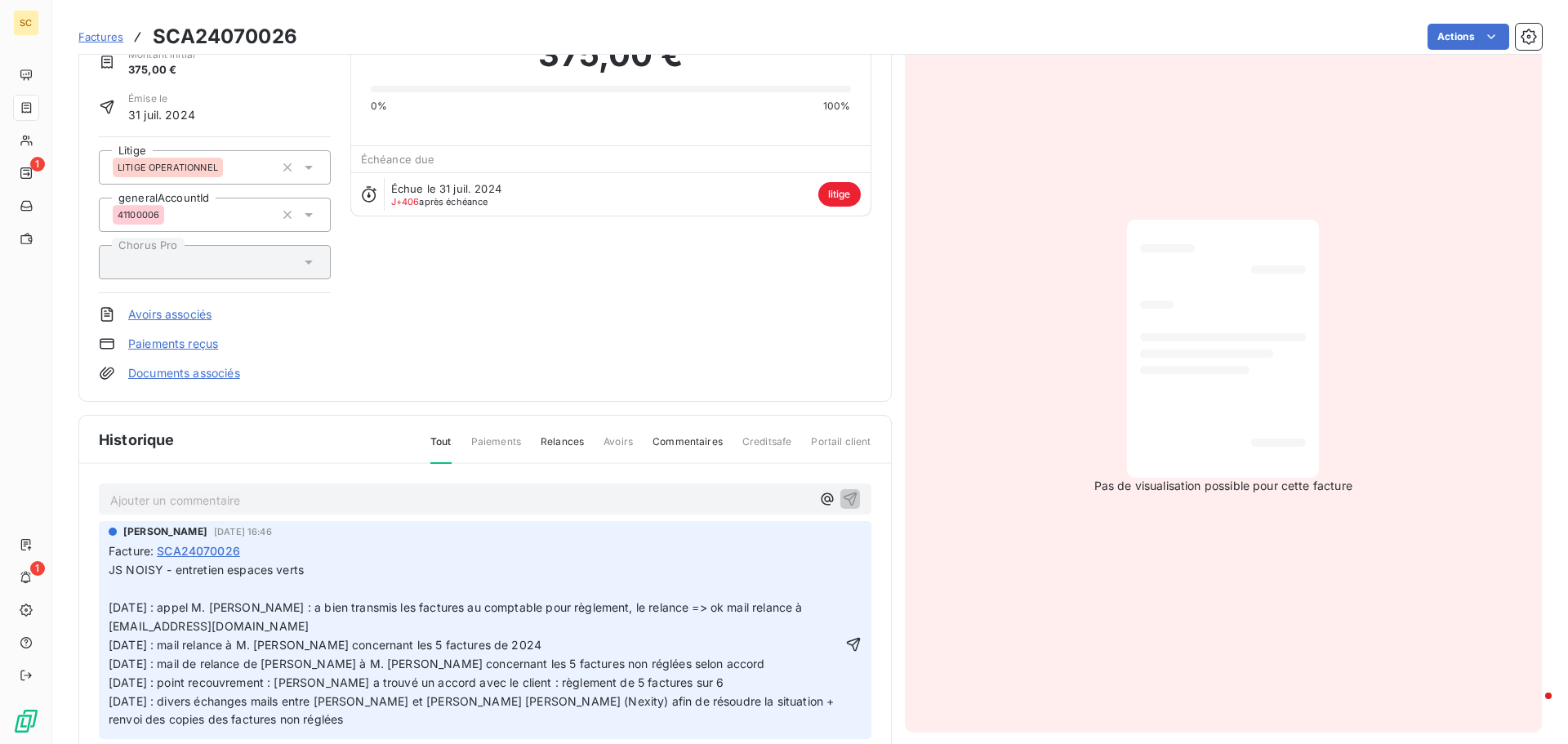
click at [109, 586] on p "JS NOISY - entretien espaces verts [DATE] : appel M. [PERSON_NAME] : a bien tra…" at bounding box center [475, 645] width 734 height 168
click at [328, 596] on p "JS NOISY - entretien espaces verts [DATE] : mail relance à [DATE] : appel M. [P…" at bounding box center [475, 645] width 734 height 168
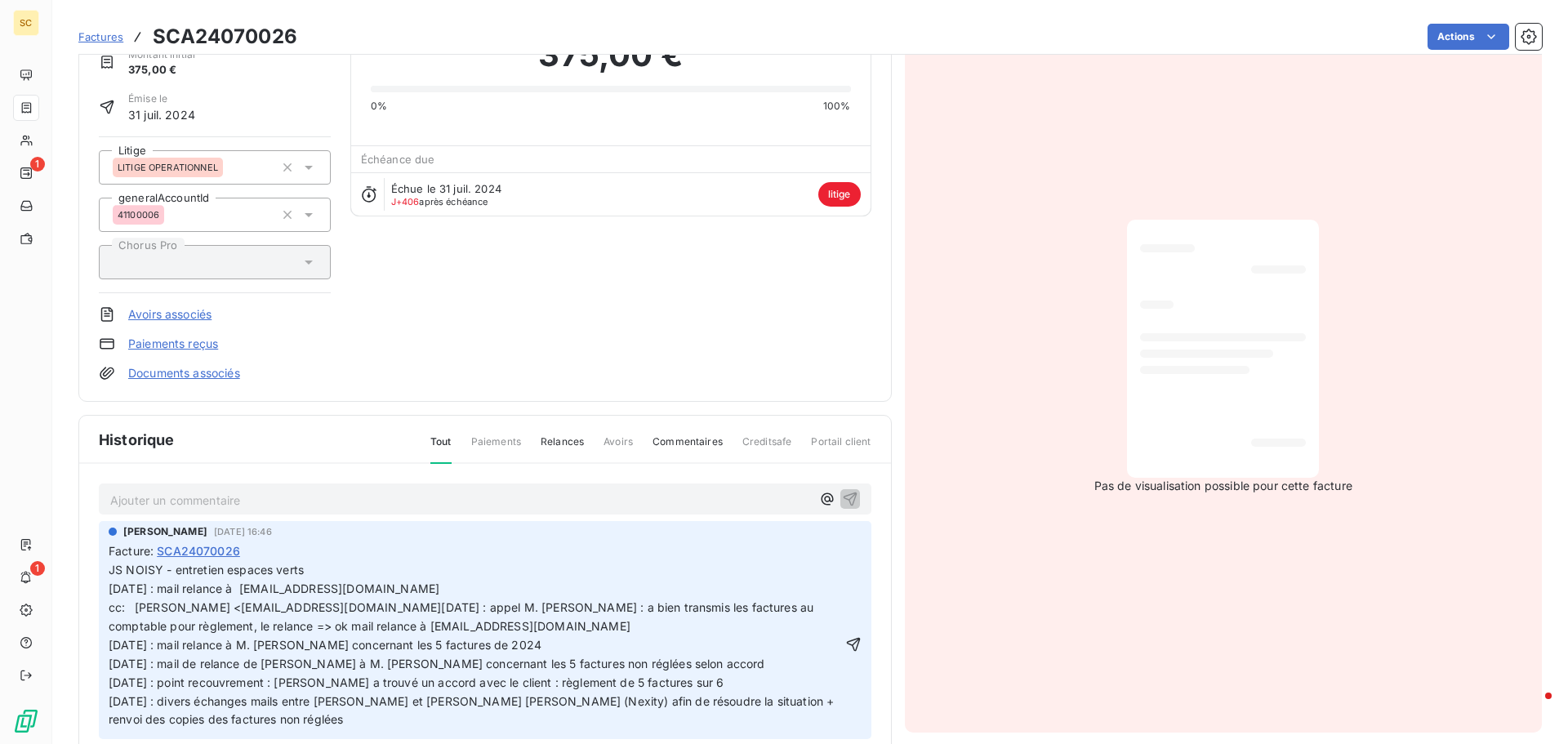
click at [270, 586] on span "JS NOISY - entretien espaces verts [DATE] : mail relance à [EMAIL_ADDRESS][DOMA…" at bounding box center [274, 578] width 330 height 33
click at [265, 585] on span "JS NOISY - entretien espaces verts [DATE] : mail relance à [EMAIL_ADDRESS][DOMA…" at bounding box center [274, 578] width 330 height 33
click at [109, 604] on span "cc: [PERSON_NAME] <[EMAIL_ADDRESS][DOMAIN_NAME][DATE] : appel M. [PERSON_NAME] …" at bounding box center [472, 662] width 729 height 126
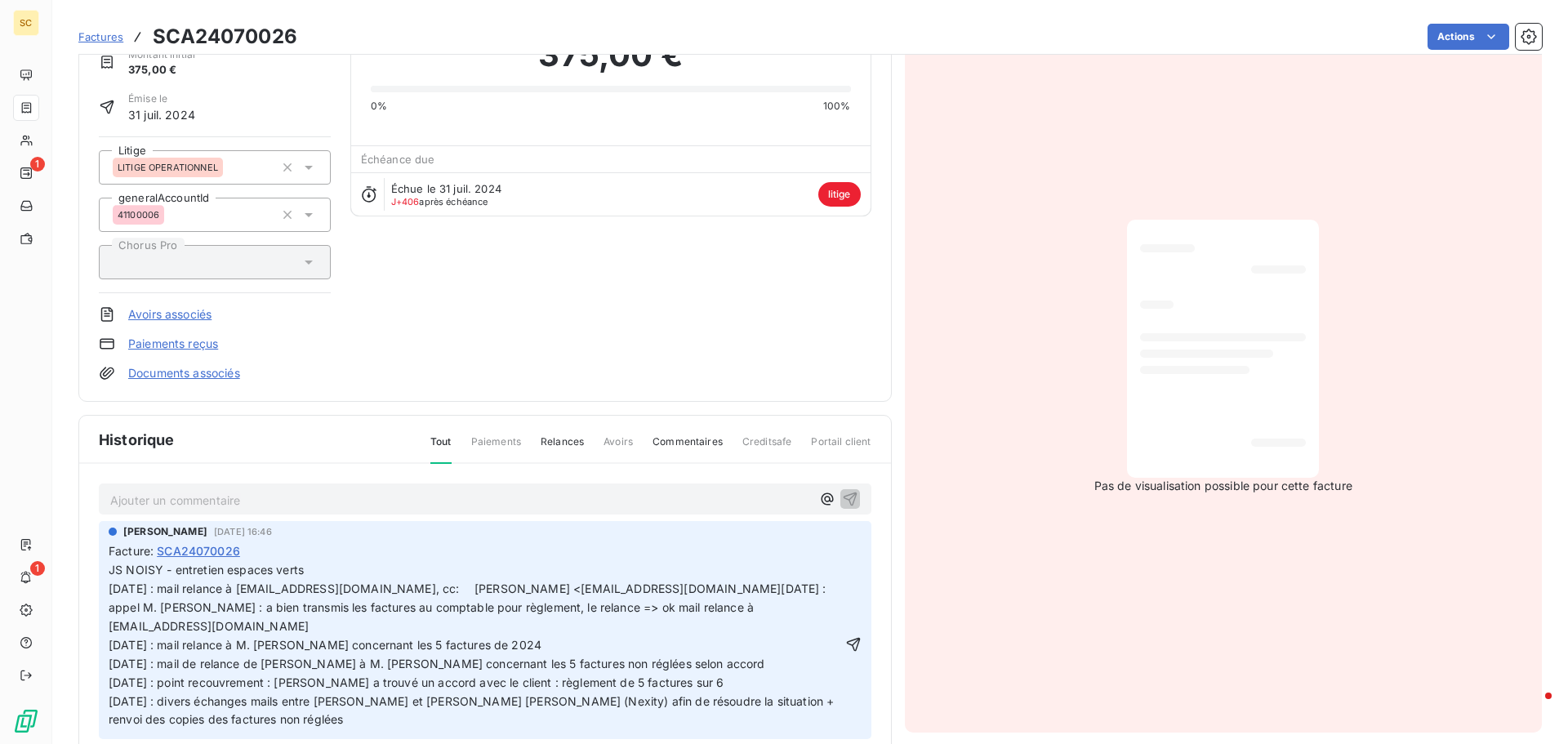
click at [467, 589] on span "JS NOISY - entretien espaces verts [DATE] : mail relance à [EMAIL_ADDRESS][DOMA…" at bounding box center [472, 644] width 729 height 163
drag, startPoint x: 481, startPoint y: 587, endPoint x: 592, endPoint y: 597, distance: 111.4
click at [592, 597] on p "JS NOISY - entretien espaces verts [DATE] : mail relance à [EMAIL_ADDRESS][DOMA…" at bounding box center [475, 645] width 734 height 168
click at [701, 584] on p "JS NOISY - entretien espaces verts [DATE] : mail relance à [EMAIL_ADDRESS][DOMA…" at bounding box center [475, 645] width 734 height 168
click at [478, 591] on span "JS NOISY - entretien espaces verts [DATE] : mail relance à [EMAIL_ADDRESS][DOMA…" at bounding box center [476, 644] width 734 height 163
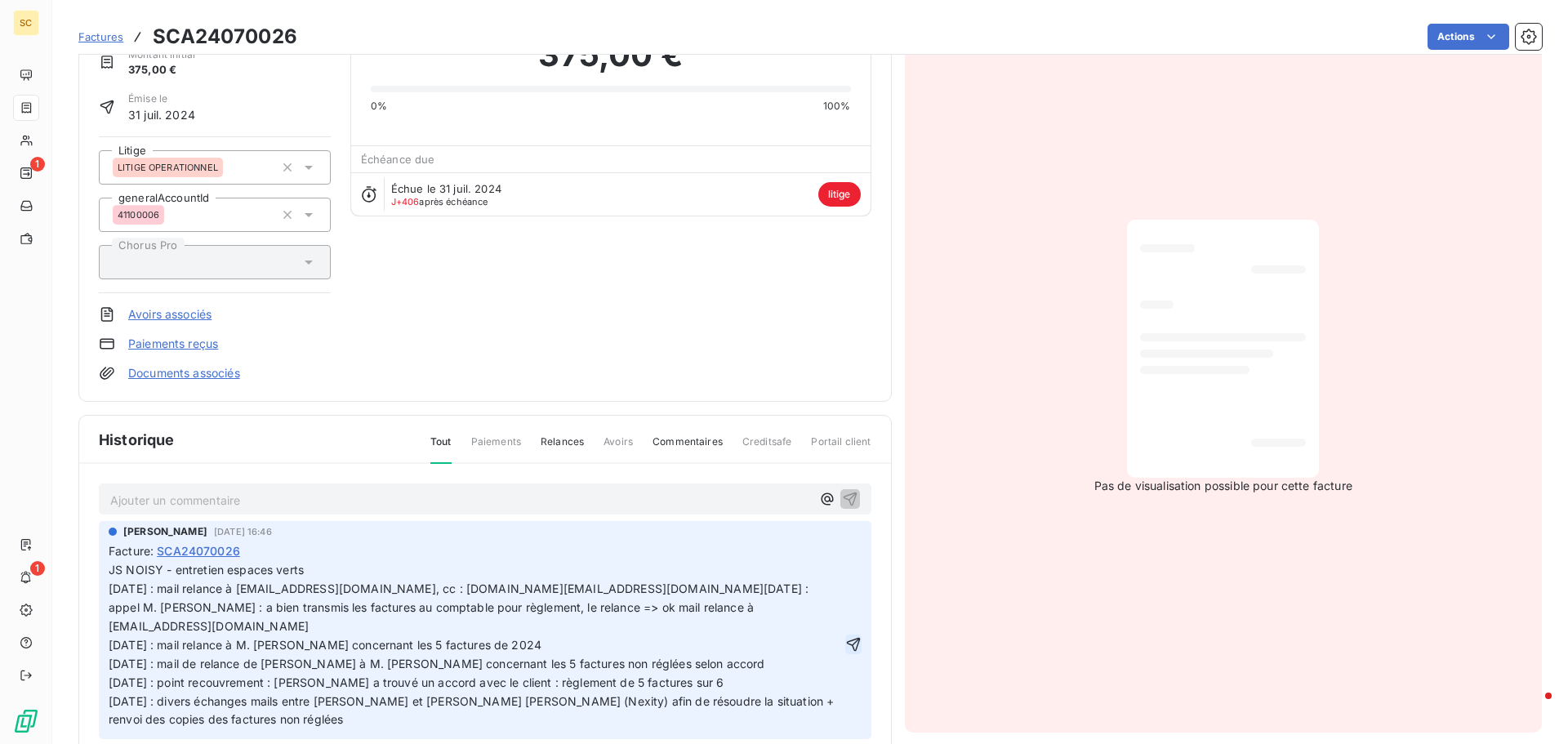
click at [845, 643] on icon "button" at bounding box center [854, 645] width 17 height 17
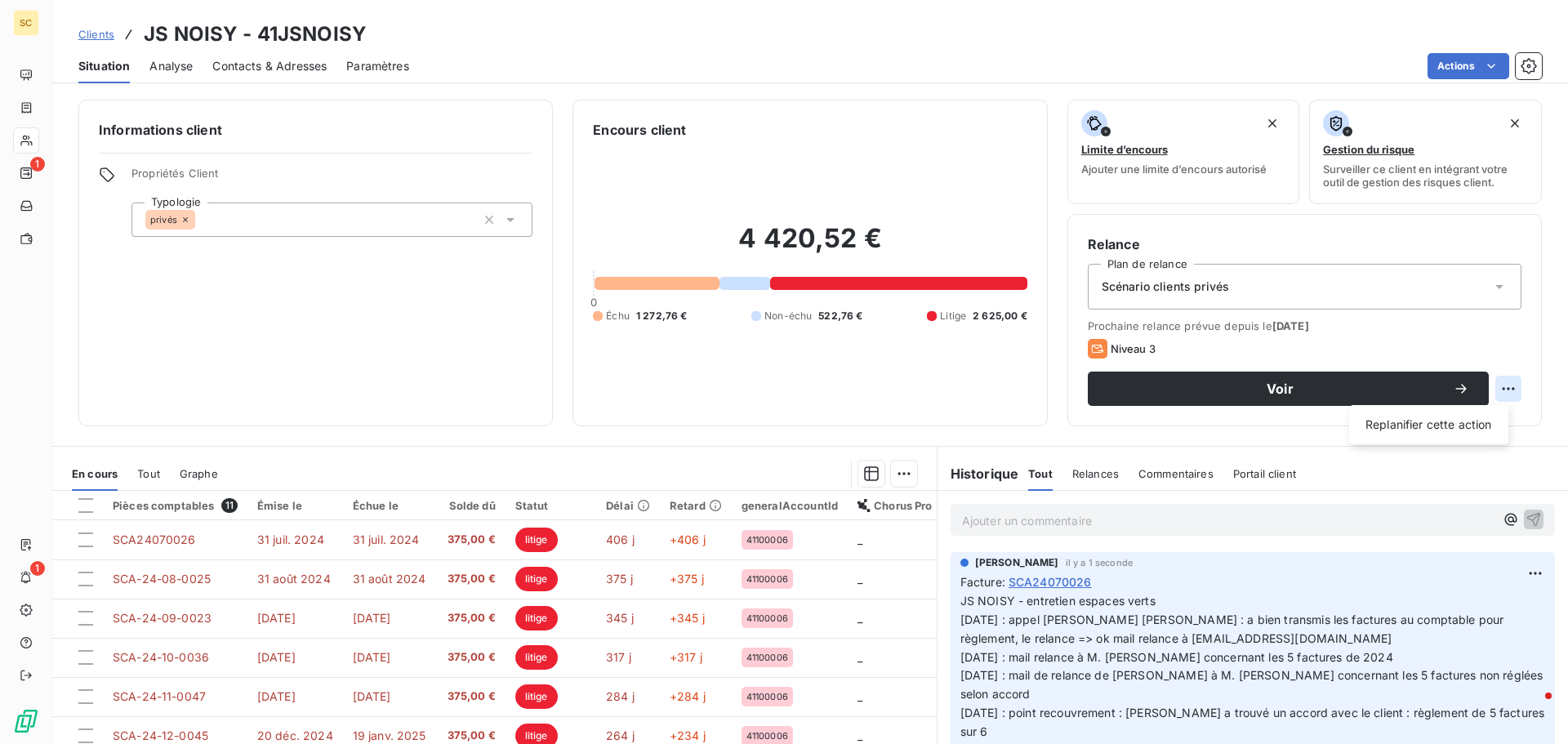
click at [1496, 386] on html "SC 1 1 Clients JS NOISY - 41JSNOISY Situation Analyse Contacts & Adresses Param…" at bounding box center [784, 372] width 1568 height 744
click at [1446, 427] on div "Replanifier cette action" at bounding box center [1429, 424] width 146 height 26
select select "8"
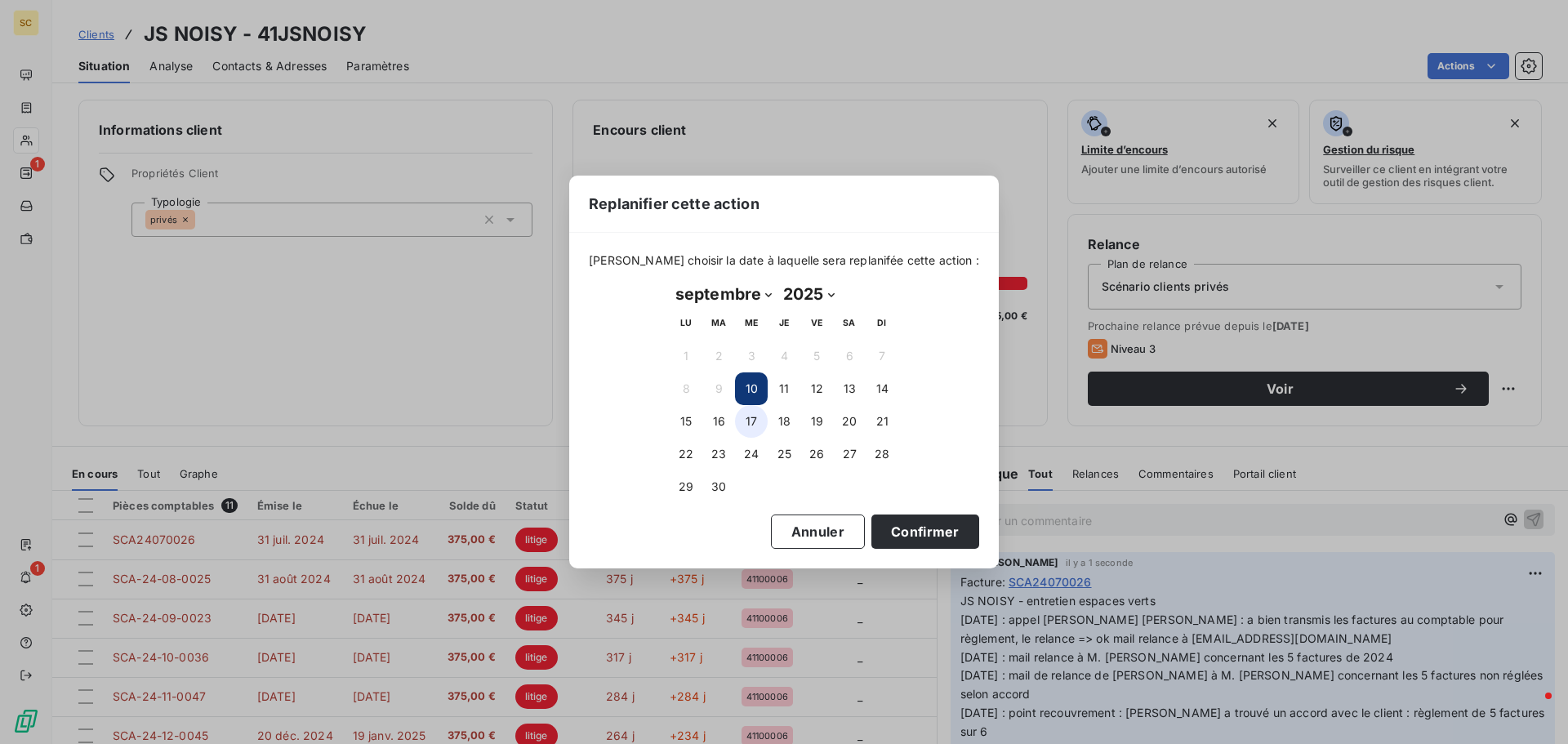
click at [751, 420] on button "17" at bounding box center [751, 421] width 33 height 33
click at [885, 532] on button "Confirmer" at bounding box center [925, 531] width 108 height 34
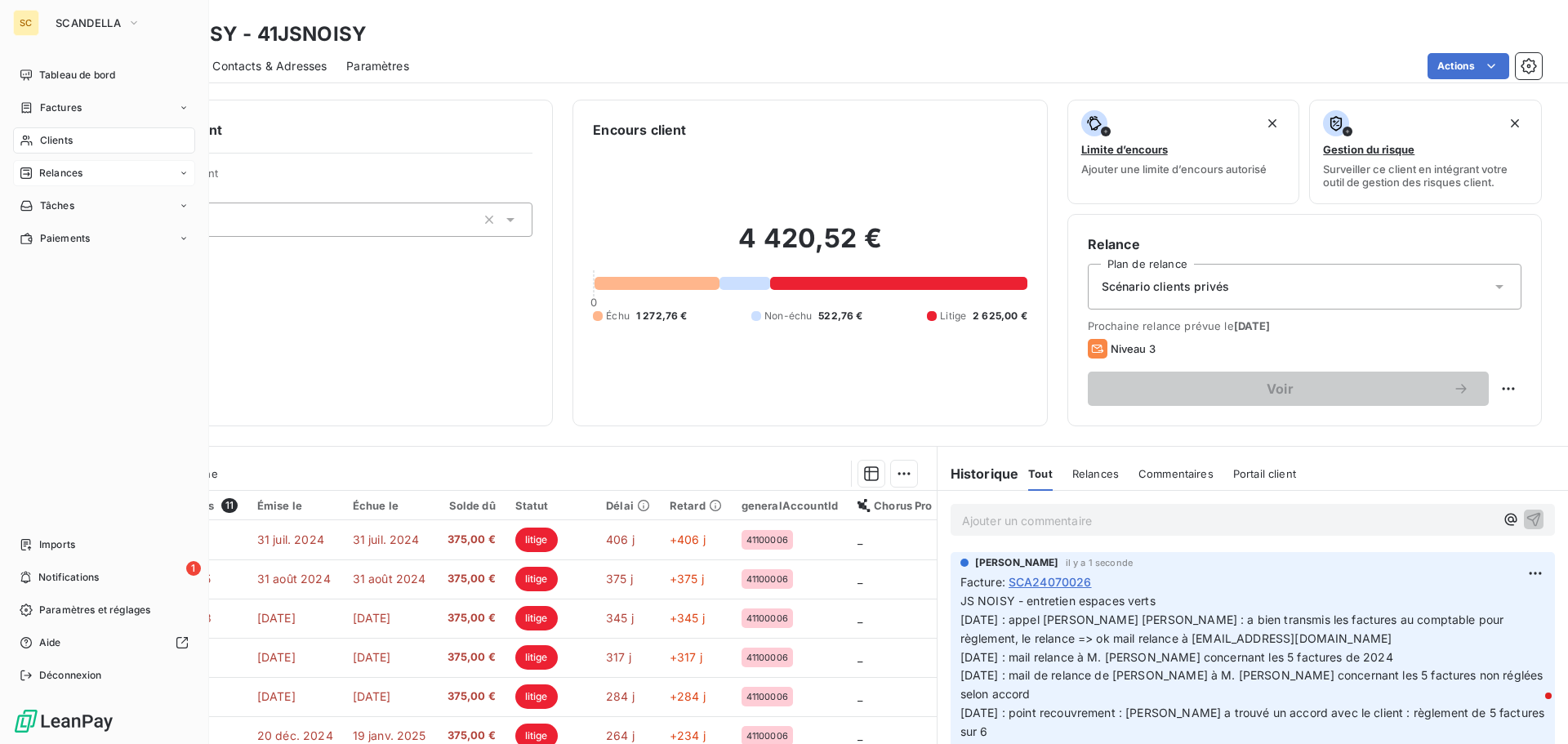
click at [112, 174] on div "Relances" at bounding box center [104, 173] width 182 height 26
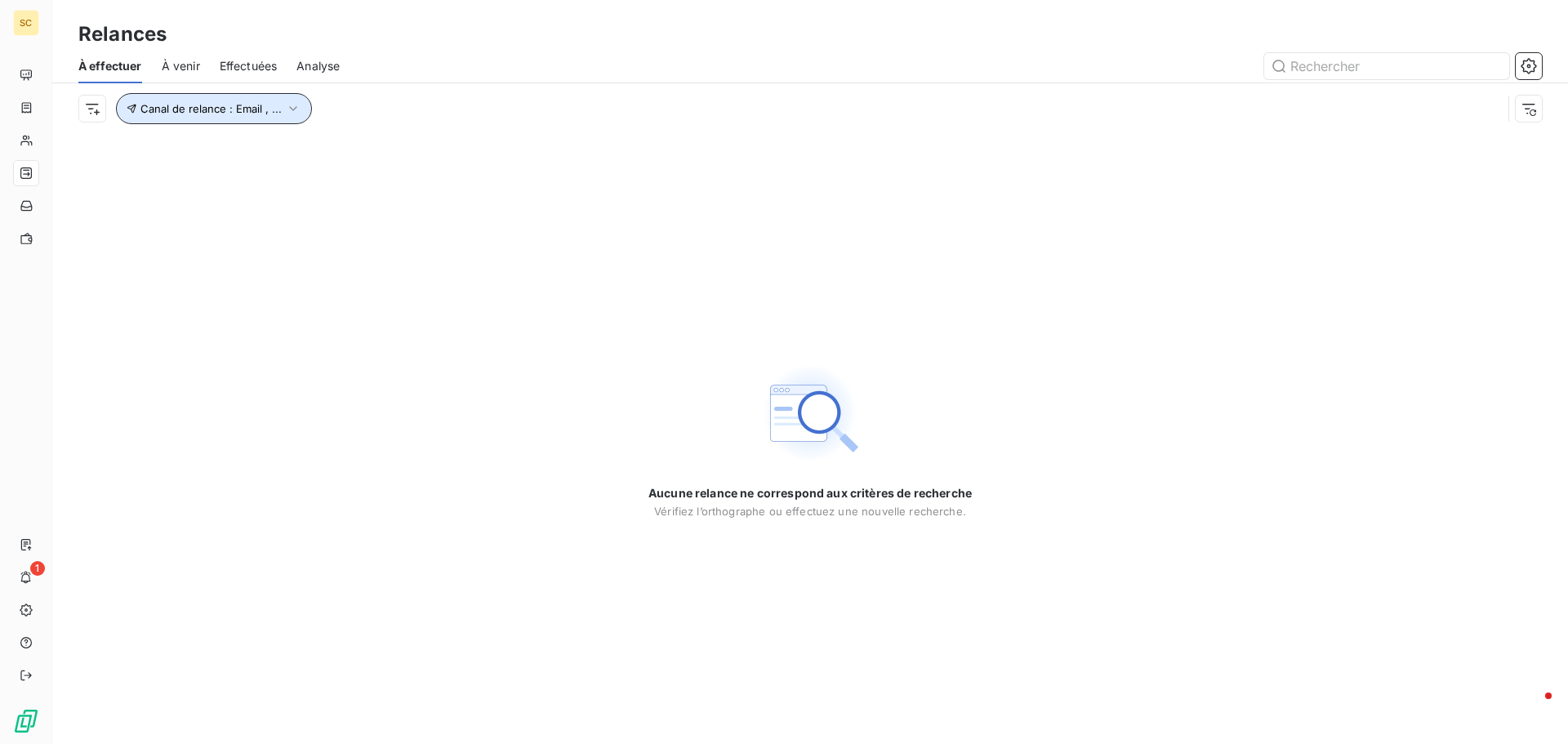
click at [243, 105] on span "Canal de relance : Email , ..." at bounding box center [210, 108] width 141 height 13
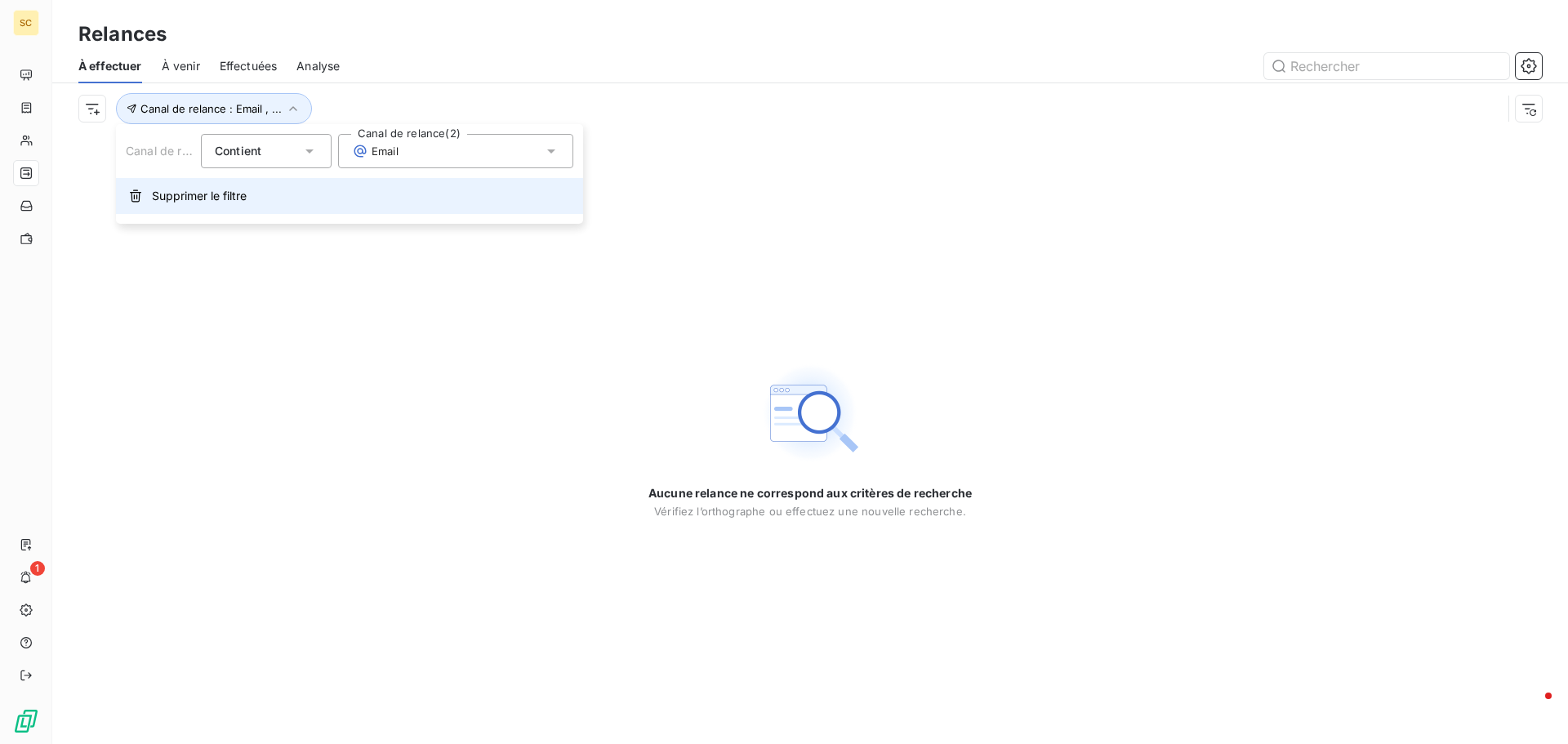
click at [219, 189] on span "Supprimer le filtre" at bounding box center [199, 196] width 95 height 17
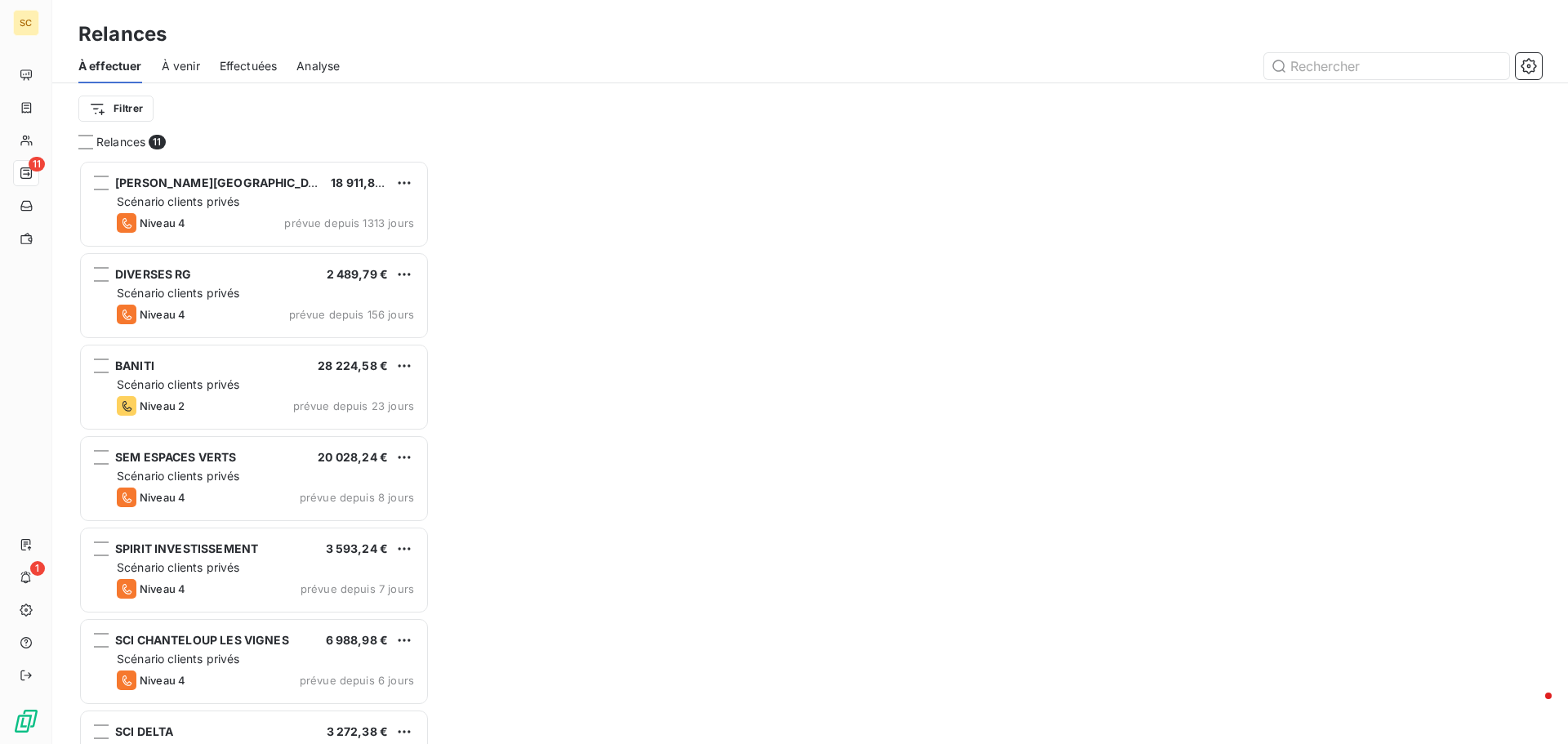
scroll to position [571, 339]
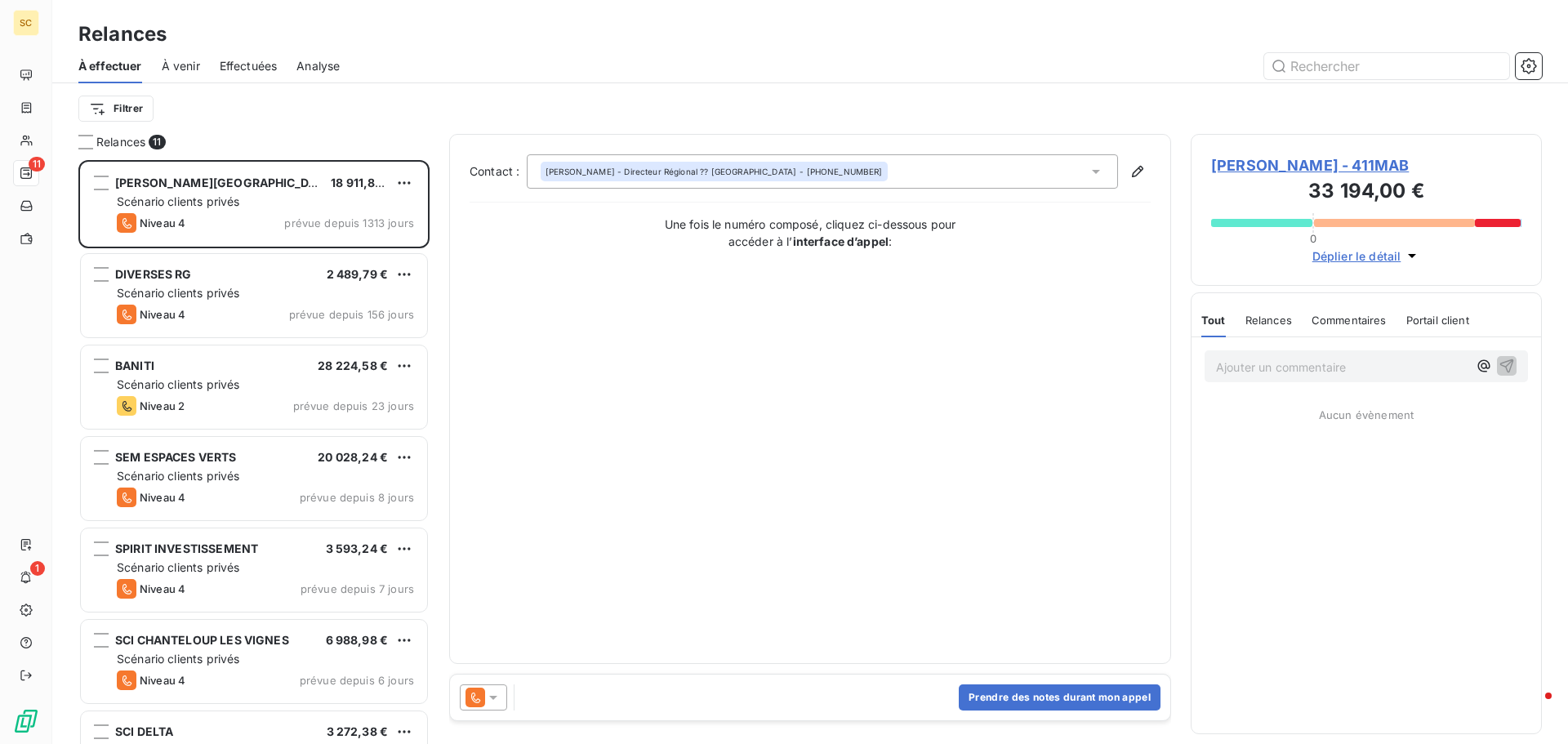
click at [415, 74] on div at bounding box center [950, 66] width 1182 height 26
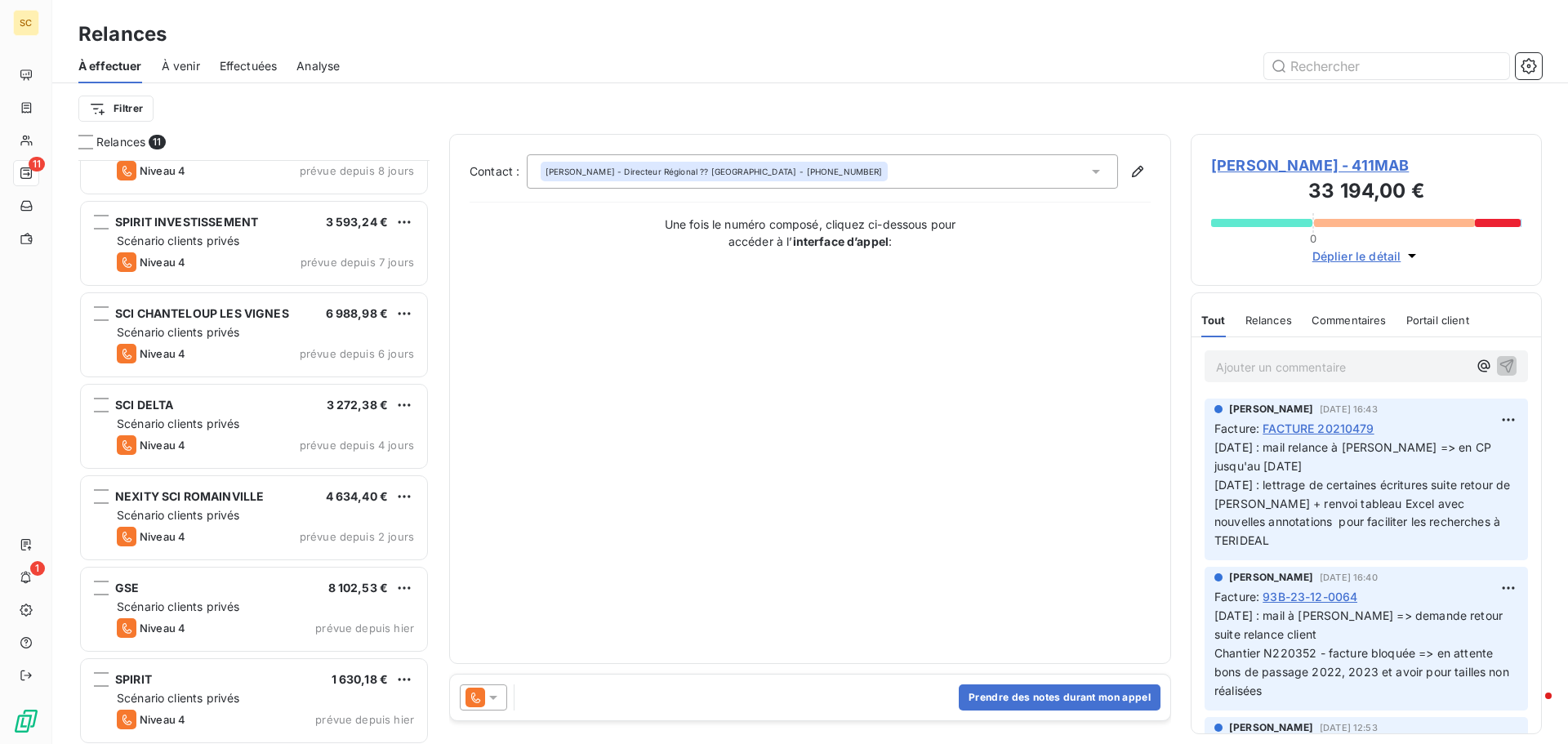
scroll to position [423, 0]
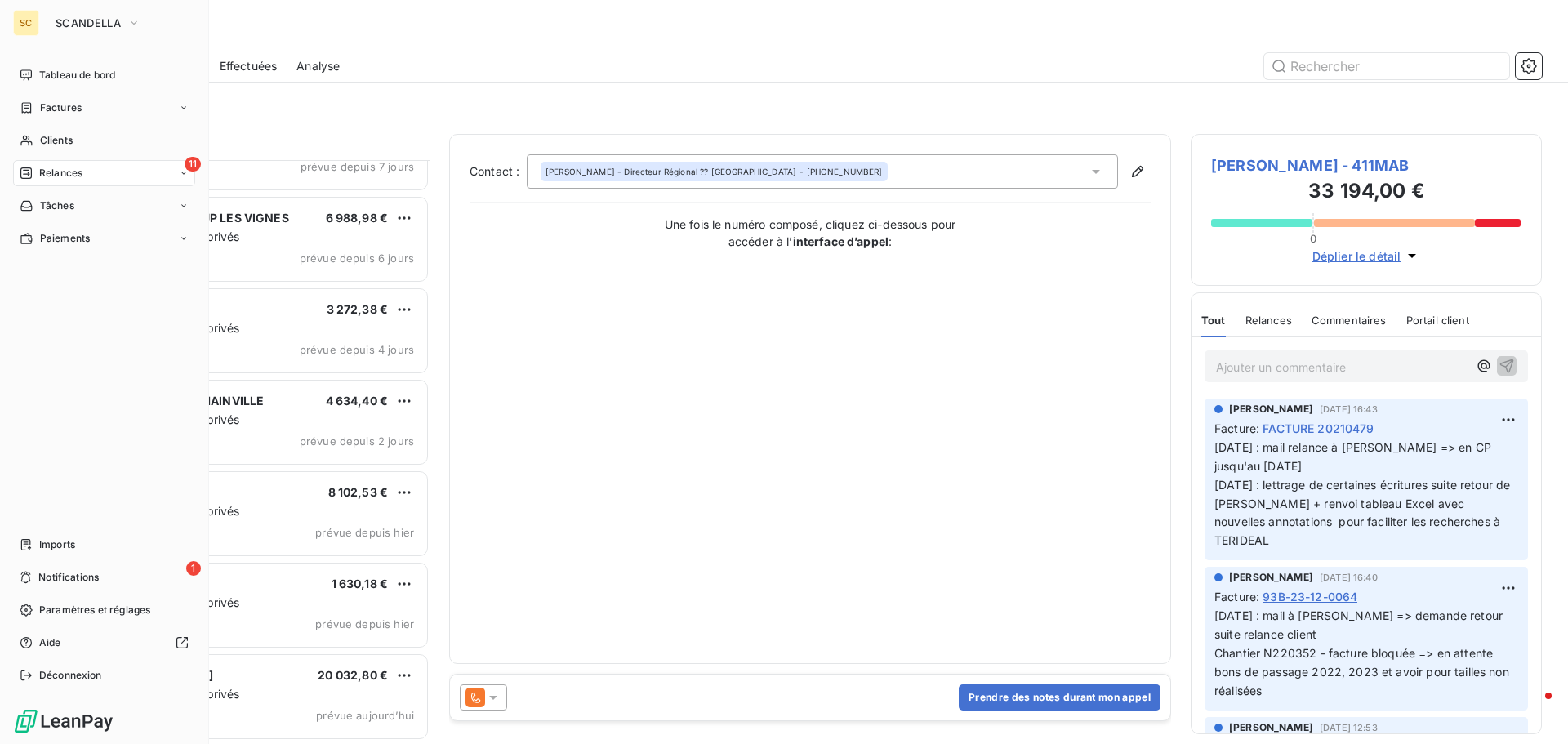
click at [89, 175] on div "11 Relances" at bounding box center [104, 173] width 182 height 26
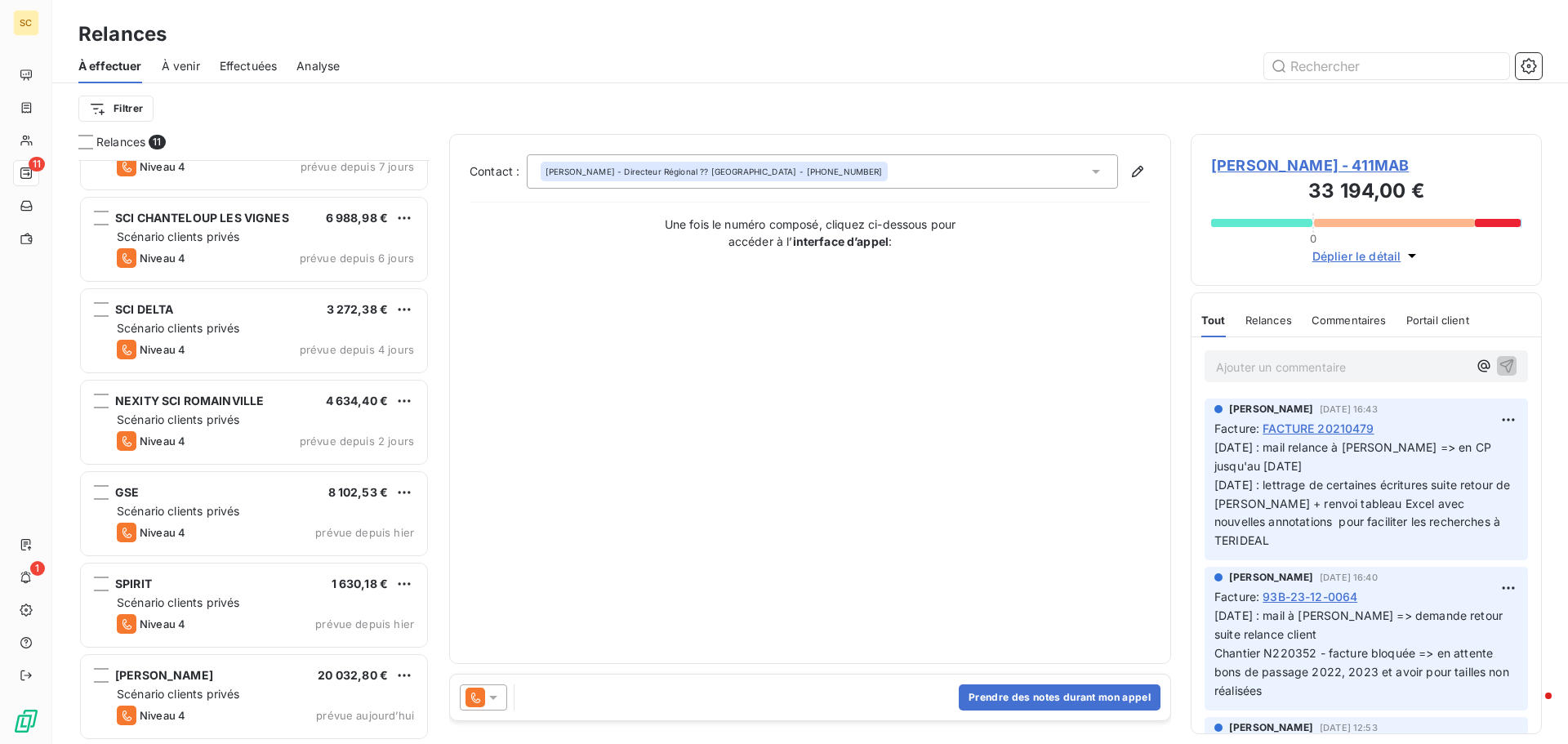
click at [566, 73] on div at bounding box center [950, 66] width 1182 height 26
click at [114, 107] on html "SC 11 1 Relances À effectuer À venir Effectuées Analyse Filtrer Relances 11 SEM…" at bounding box center [784, 372] width 1568 height 744
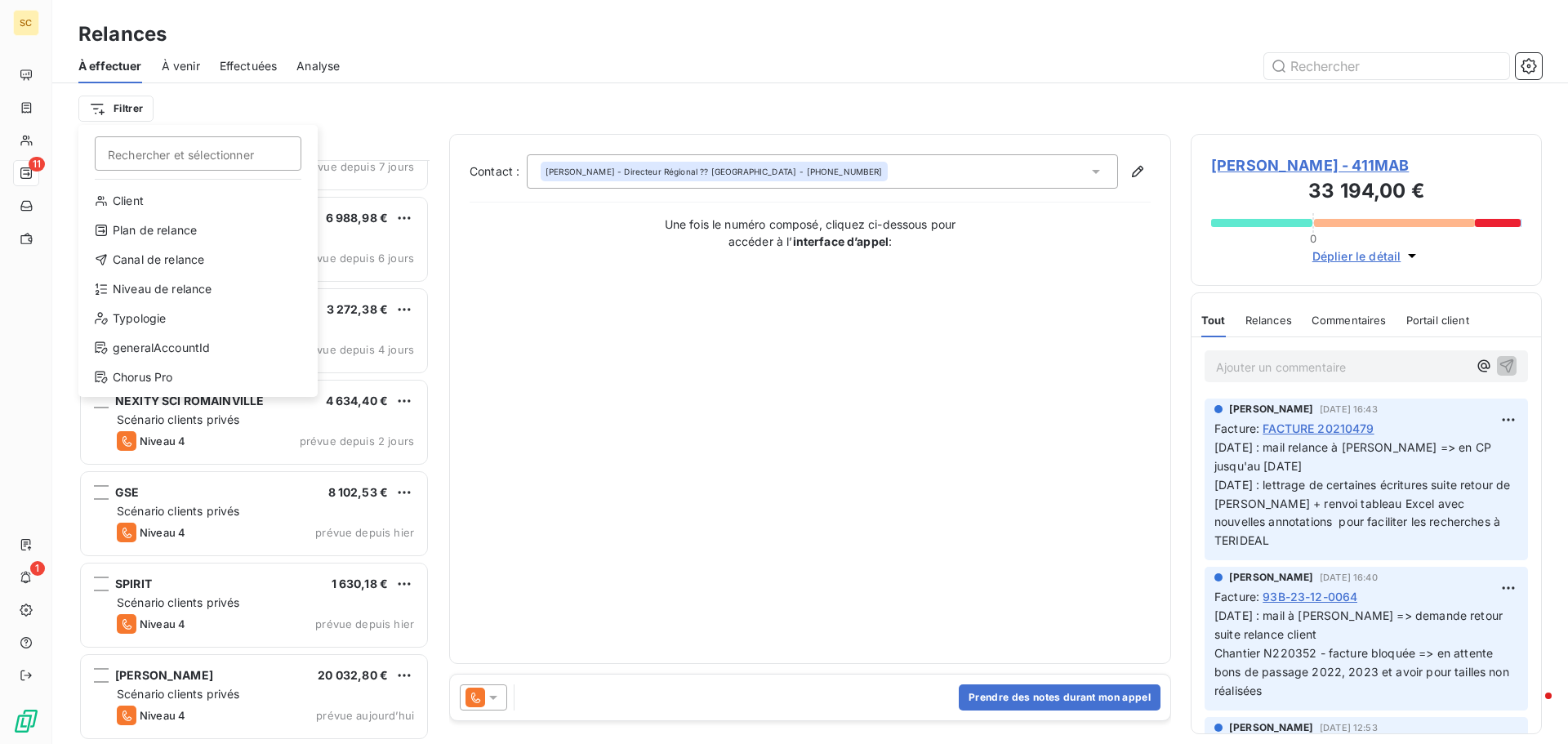
click at [373, 82] on html "SC 11 1 Relances À effectuer À venir Effectuées Analyse Filtrer Rechercher et s…" at bounding box center [784, 372] width 1568 height 744
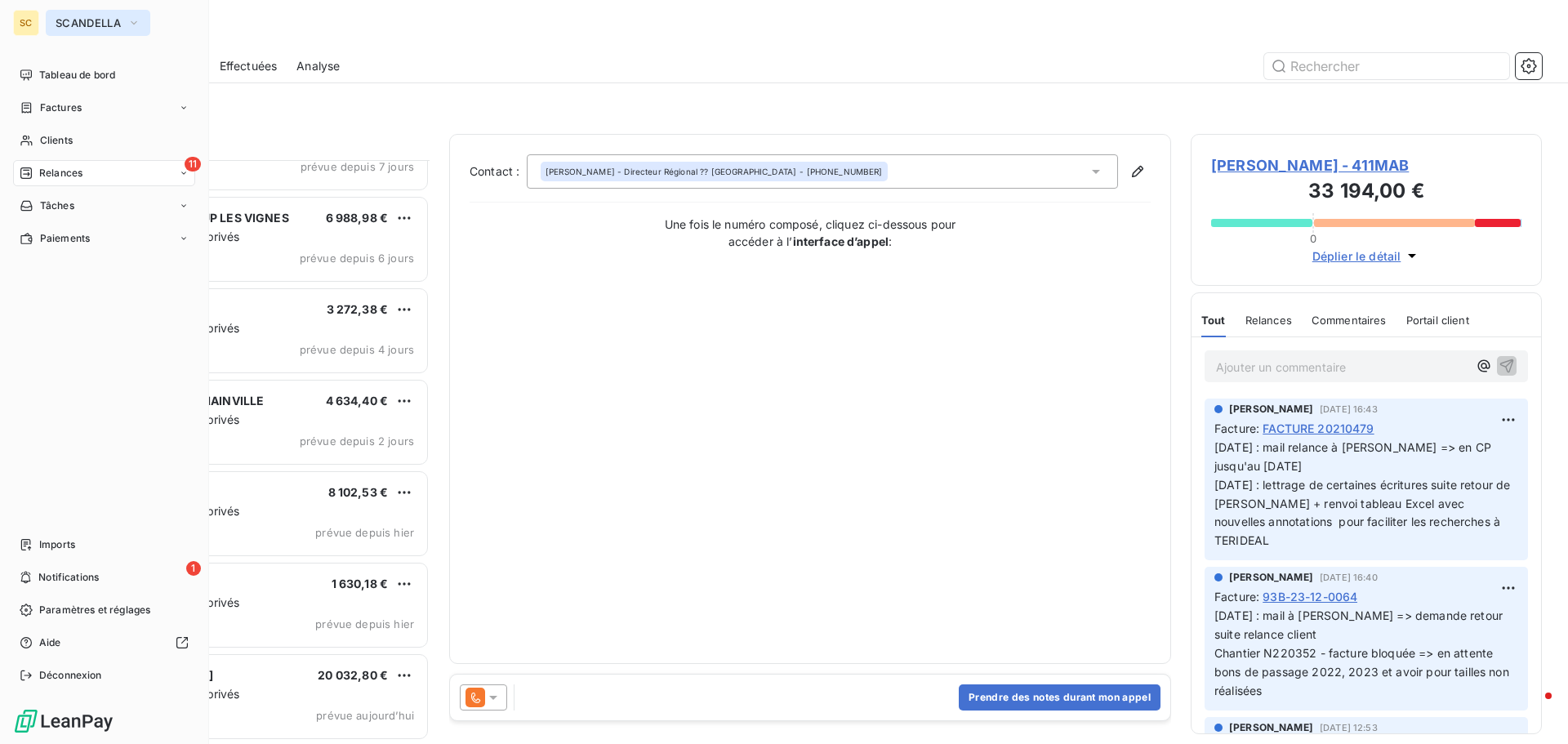
click at [97, 13] on button "SCANDELLA" at bounding box center [98, 23] width 104 height 26
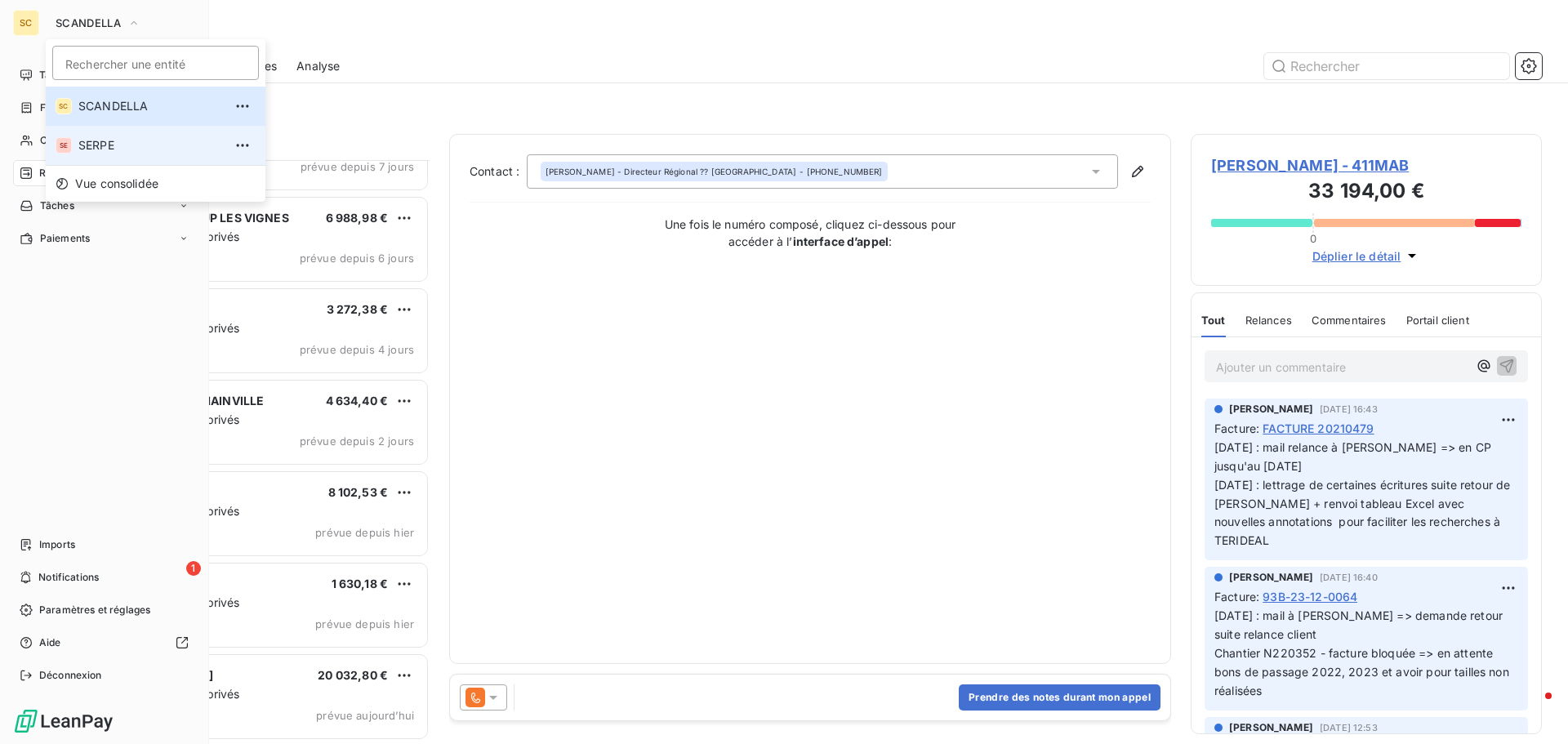
click at [133, 130] on li "SE SERPE" at bounding box center [155, 145] width 219 height 39
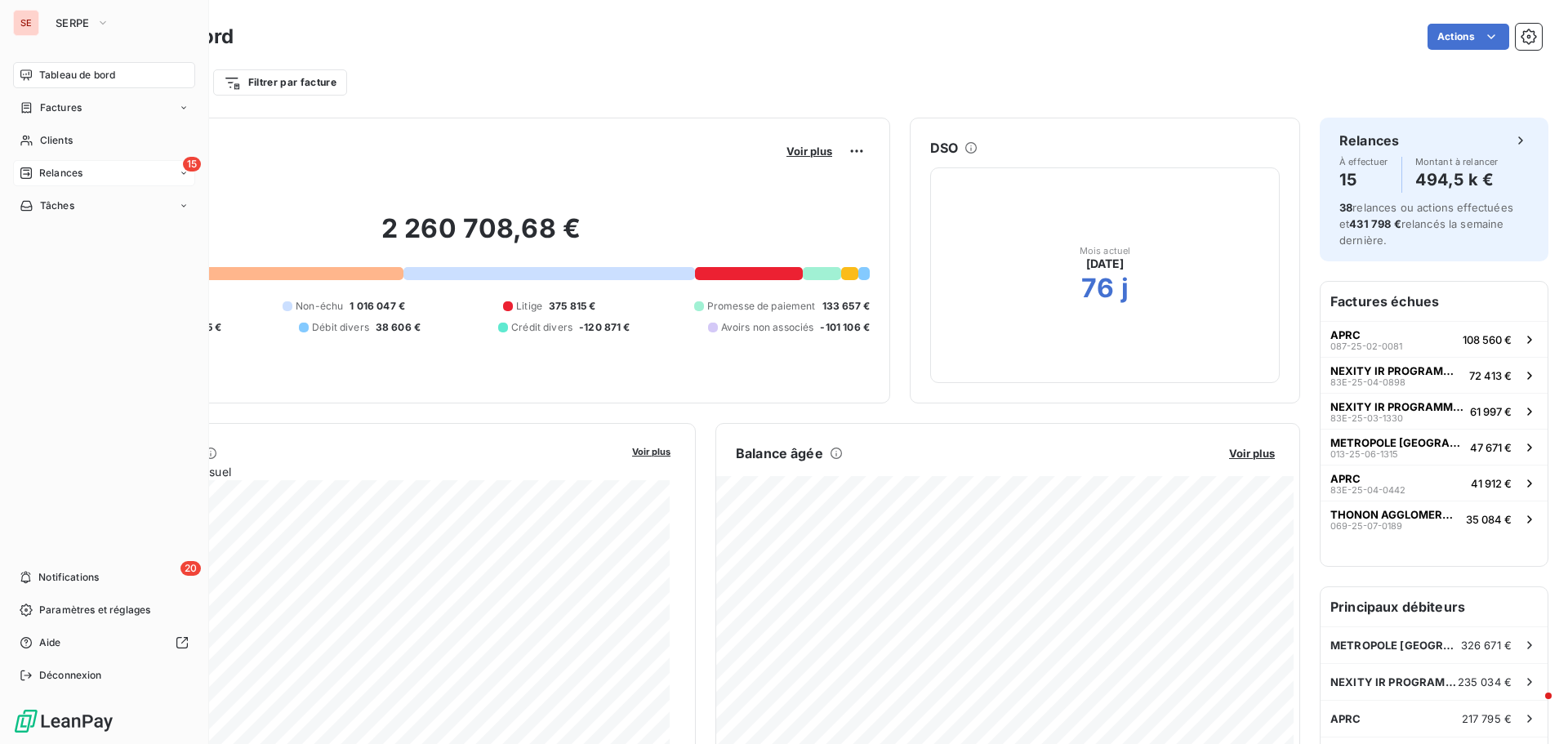
click at [71, 178] on span "Relances" at bounding box center [61, 173] width 43 height 15
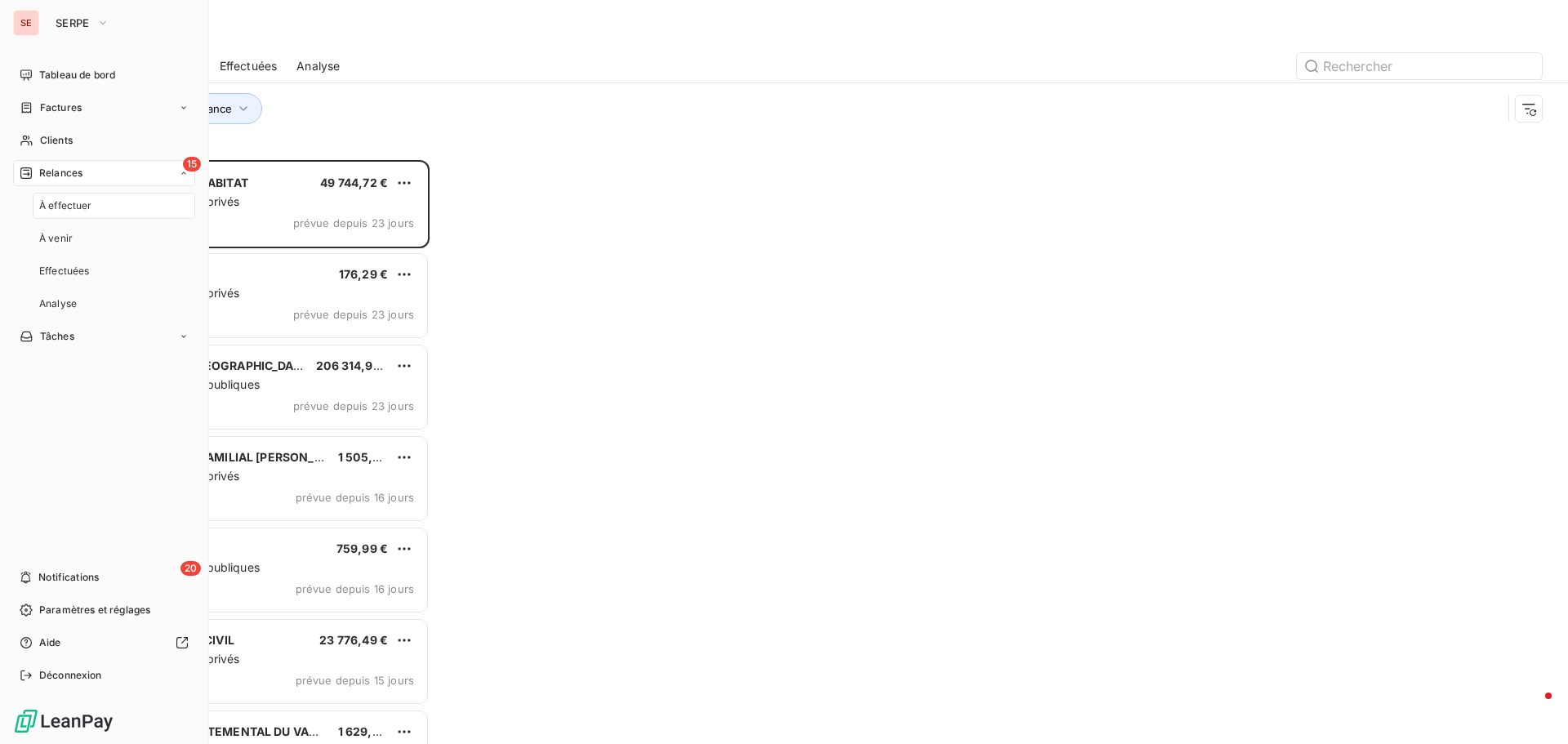
scroll to position [571, 339]
click at [83, 674] on span "Déconnexion" at bounding box center [70, 676] width 63 height 15
